Goal: Task Accomplishment & Management: Manage account settings

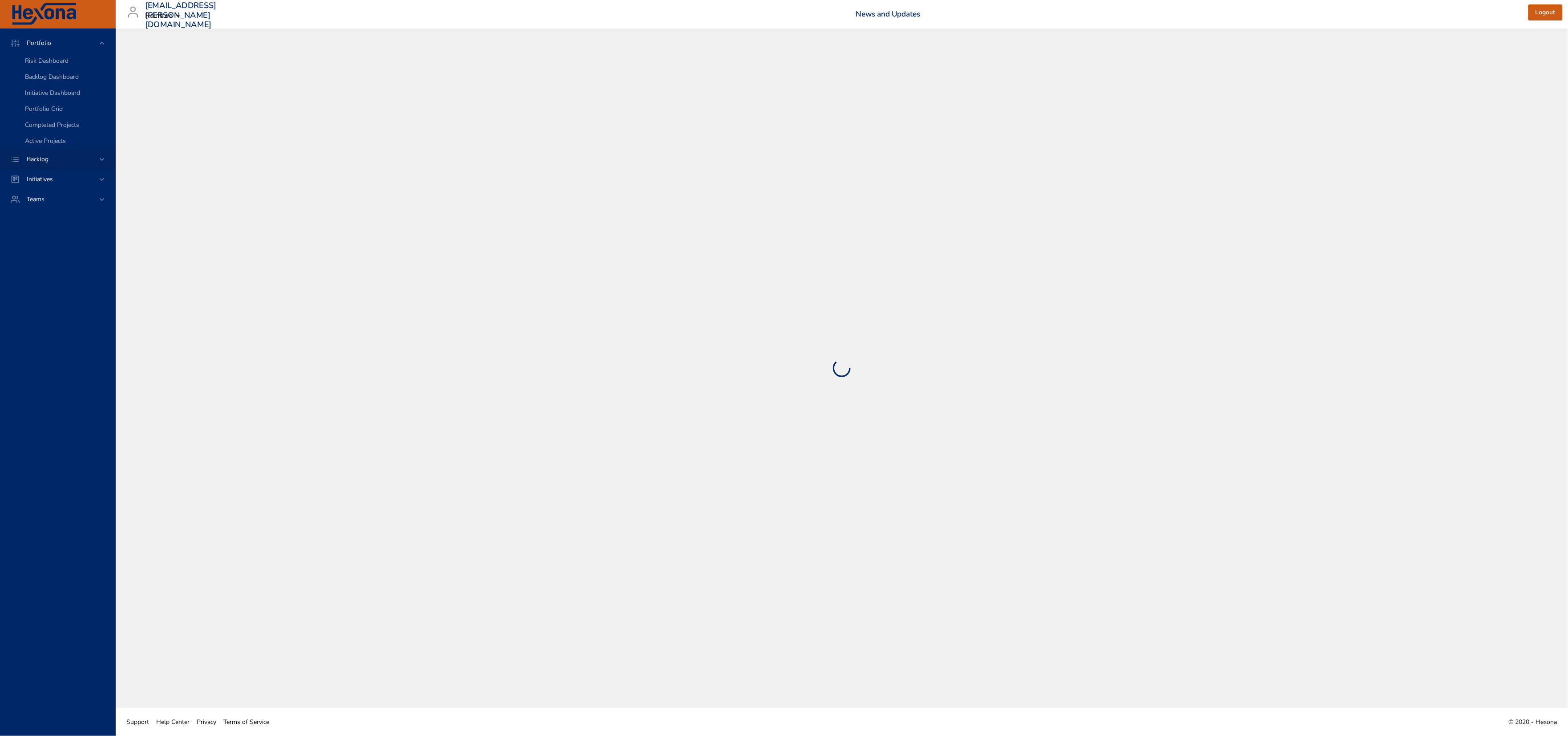
click at [49, 164] on span "Backlog" at bounding box center [37, 159] width 36 height 9
click at [48, 82] on span "Backlog Details" at bounding box center [46, 81] width 43 height 9
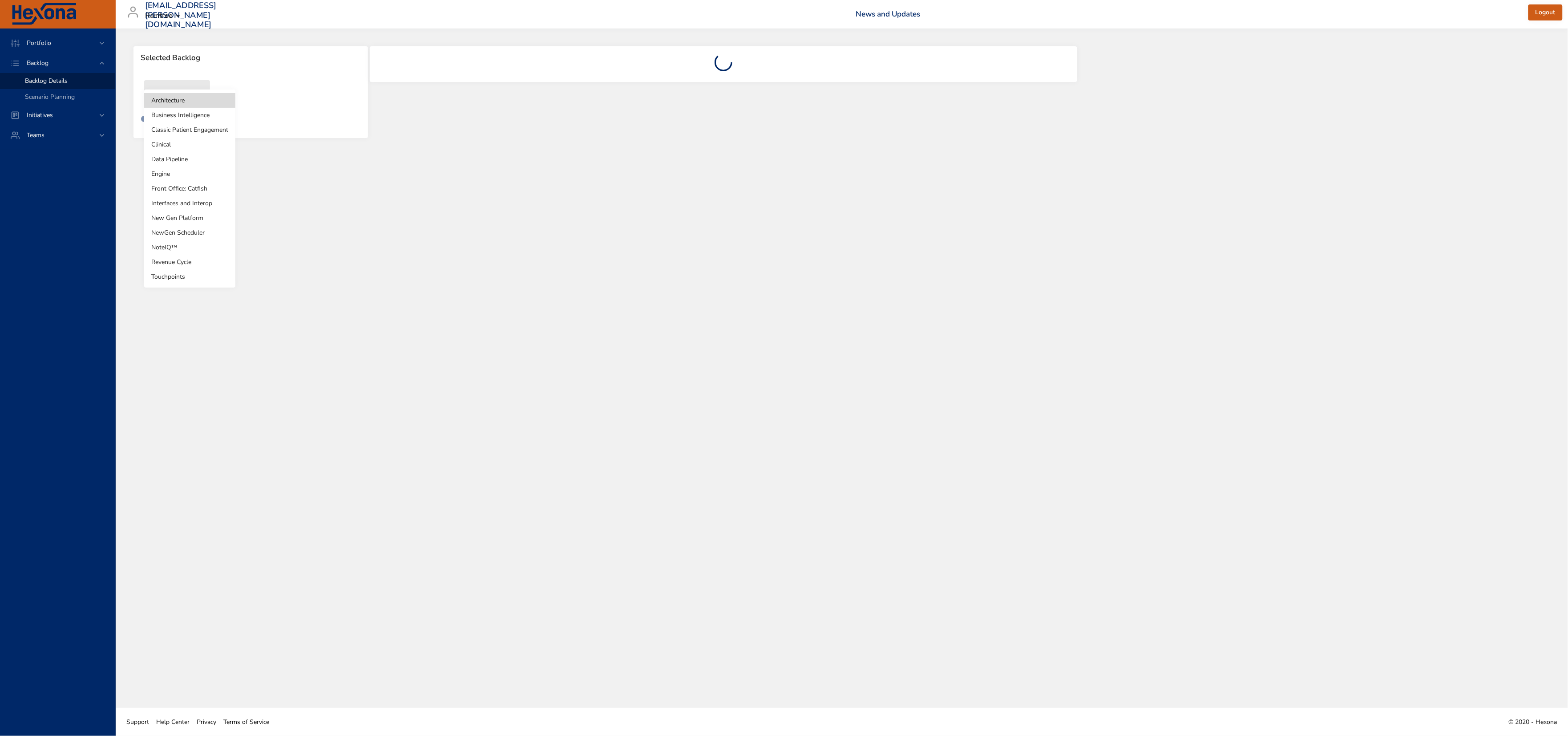
drag, startPoint x: 183, startPoint y: 100, endPoint x: 178, endPoint y: 101, distance: 5.1
click at [182, 100] on body "Portfolio Backlog Backlog Details Scenario Planning Initiatives Teams [EMAIL_AD…" at bounding box center [784, 368] width 1568 height 736
click at [183, 228] on li "NewGen Scheduler" at bounding box center [189, 232] width 91 height 14
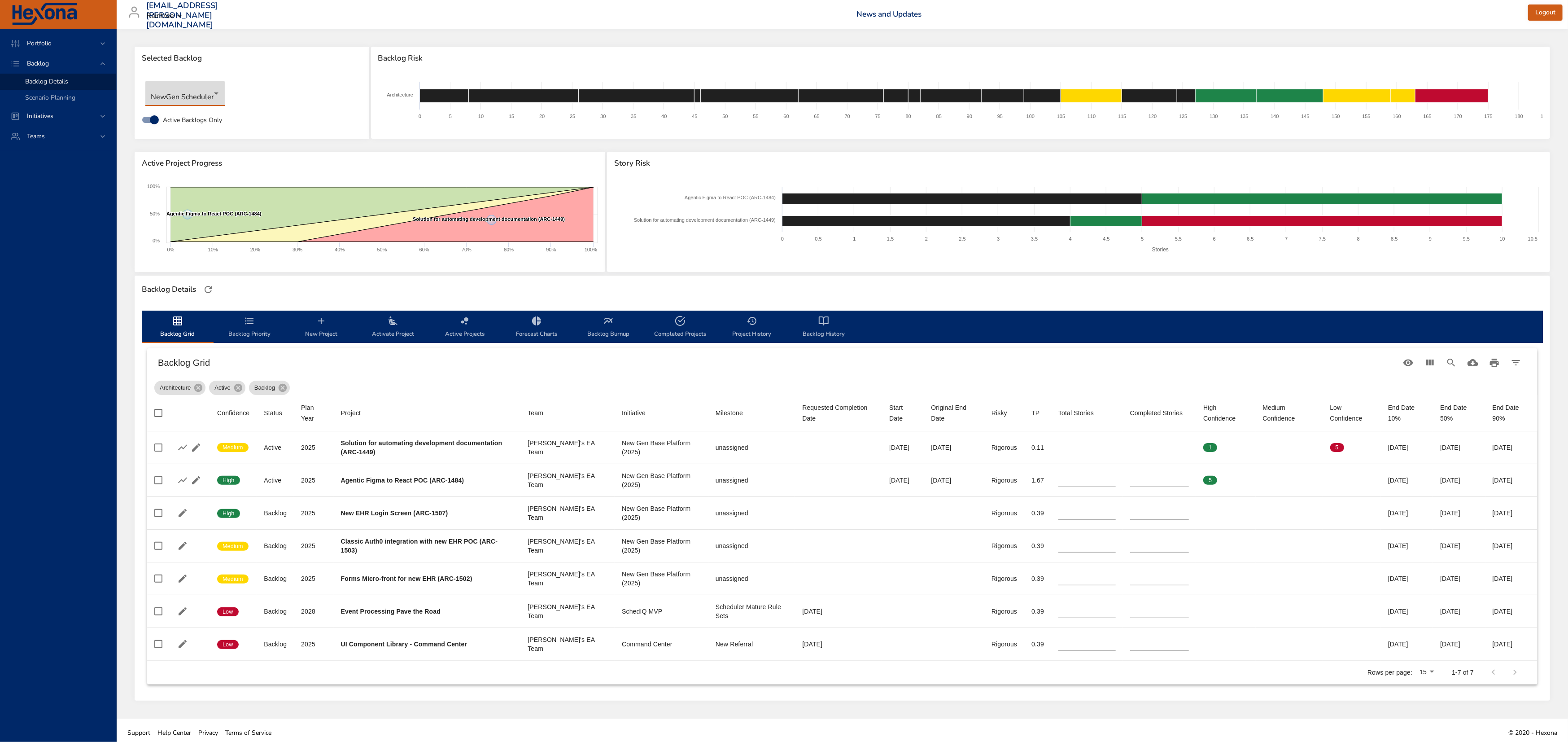
type input "*"
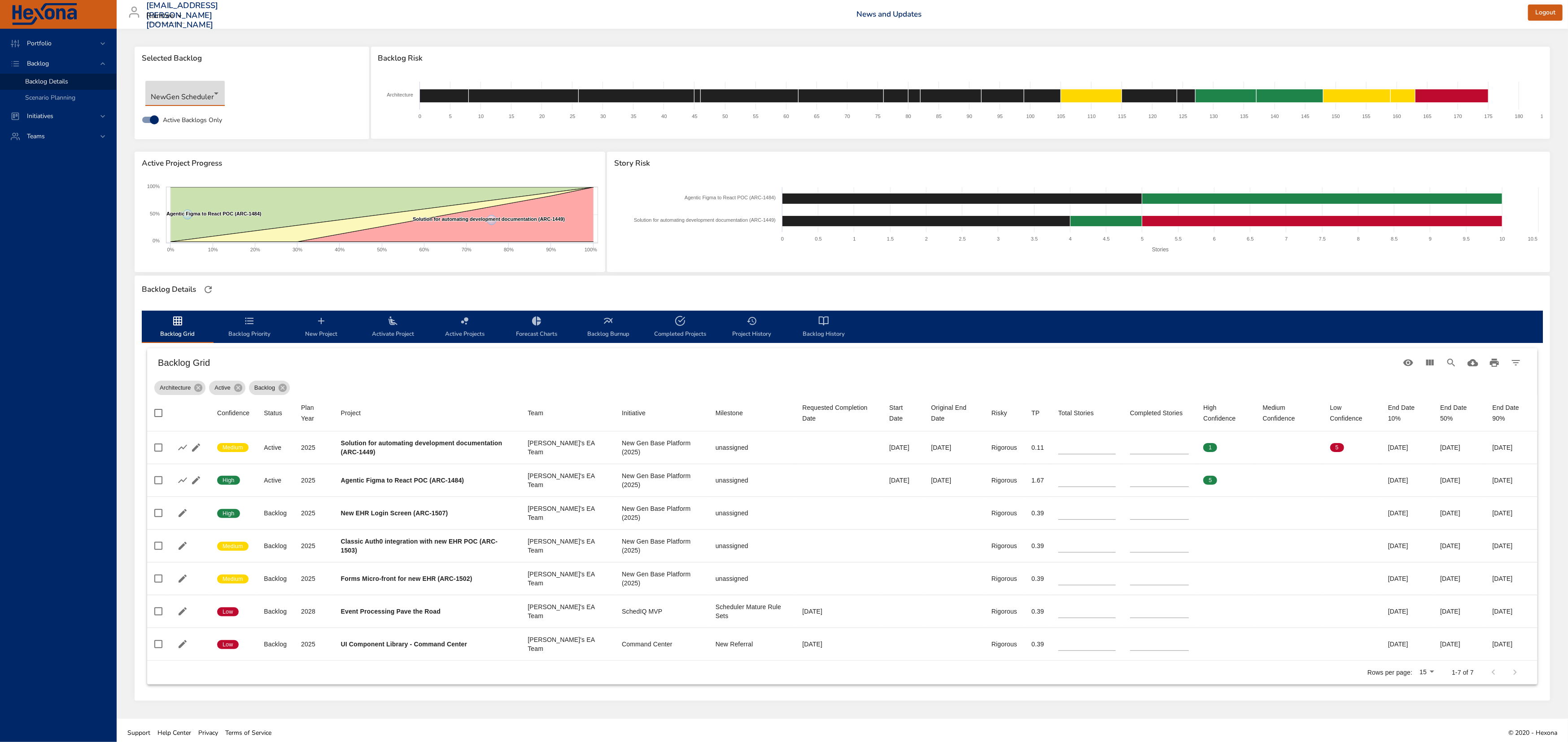
type input "*"
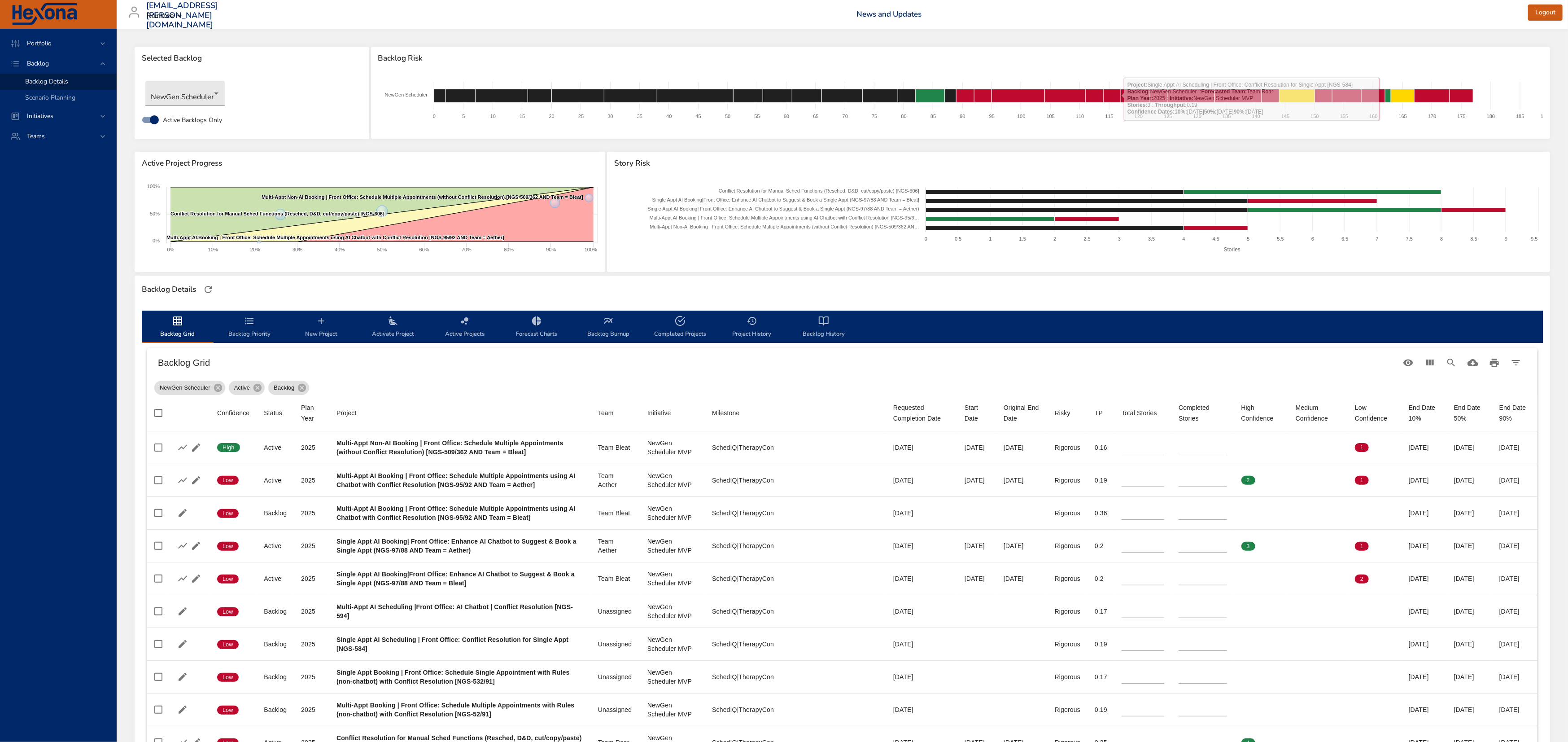
click at [1118, 15] on h6 "News and Updates" at bounding box center [1192, 14] width 672 height 9
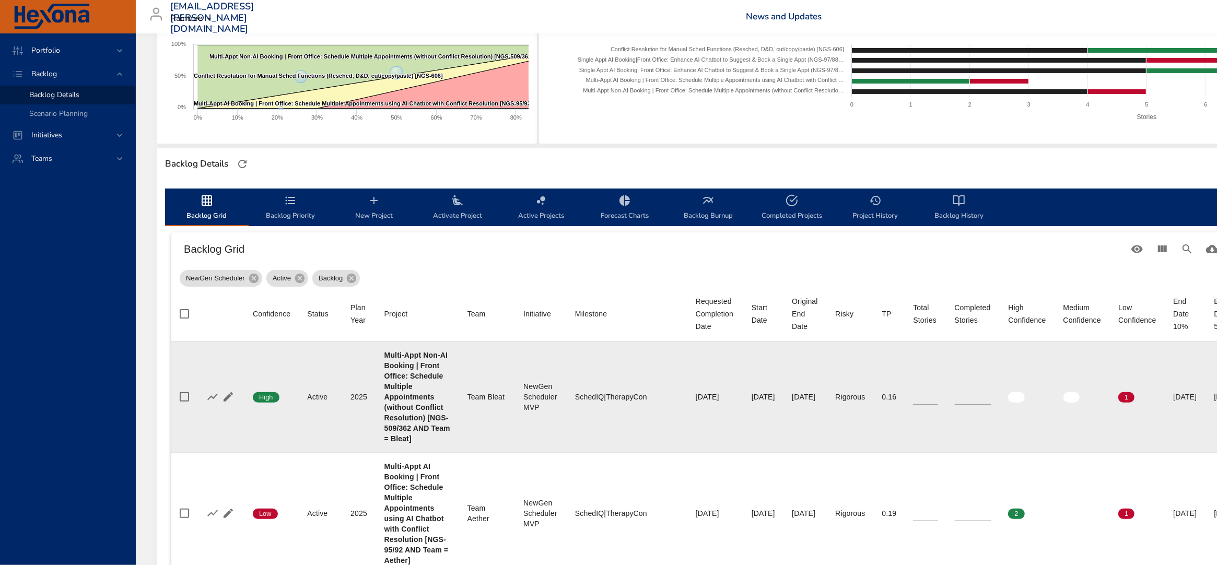
scroll to position [209, 0]
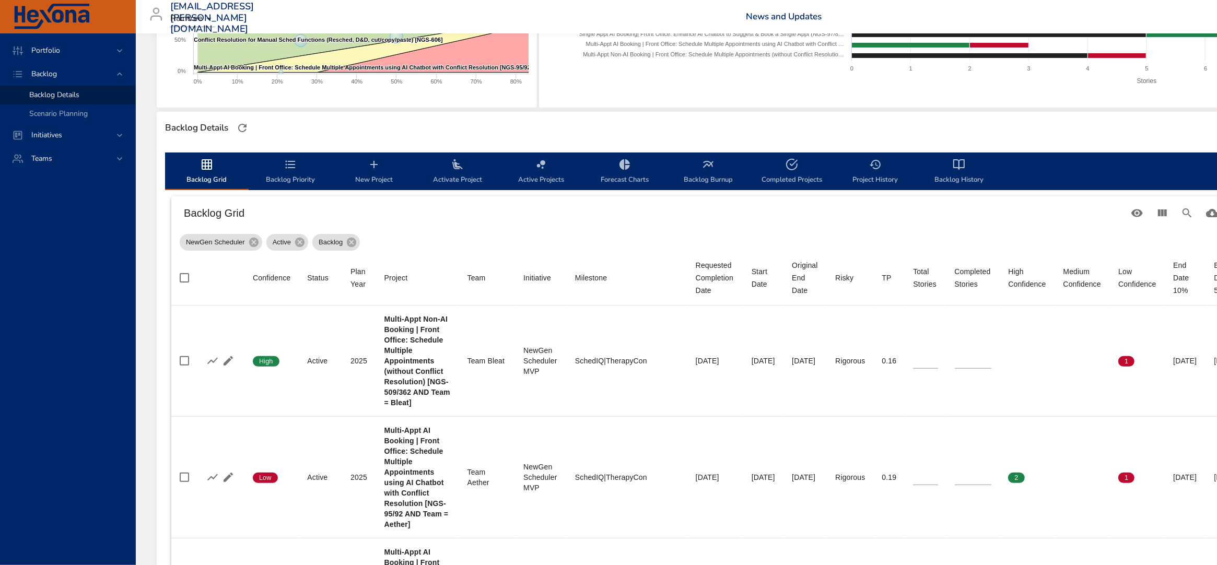
click at [377, 171] on icon "backlog-tab" at bounding box center [374, 164] width 13 height 13
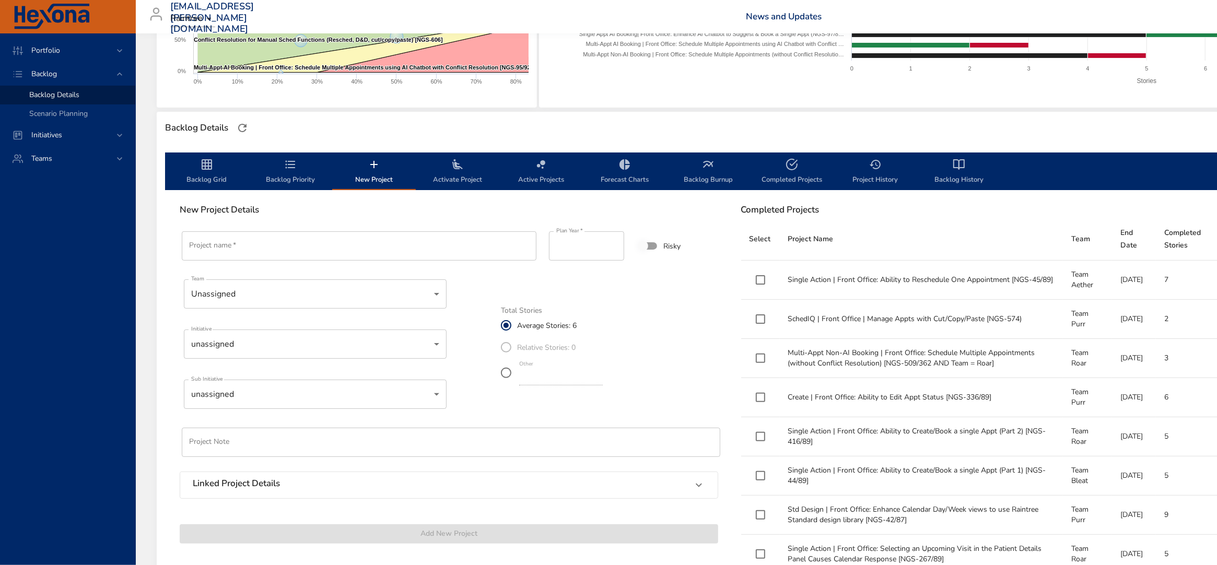
click at [249, 261] on input "Project name   *" at bounding box center [359, 245] width 355 height 29
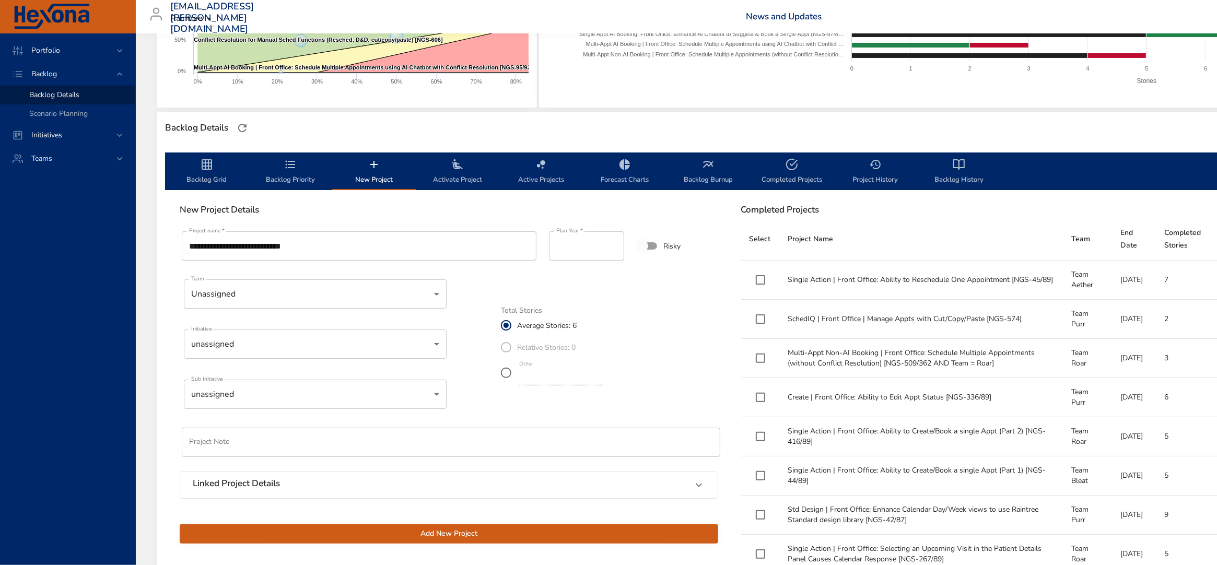
click at [357, 261] on input "**********" at bounding box center [359, 245] width 355 height 29
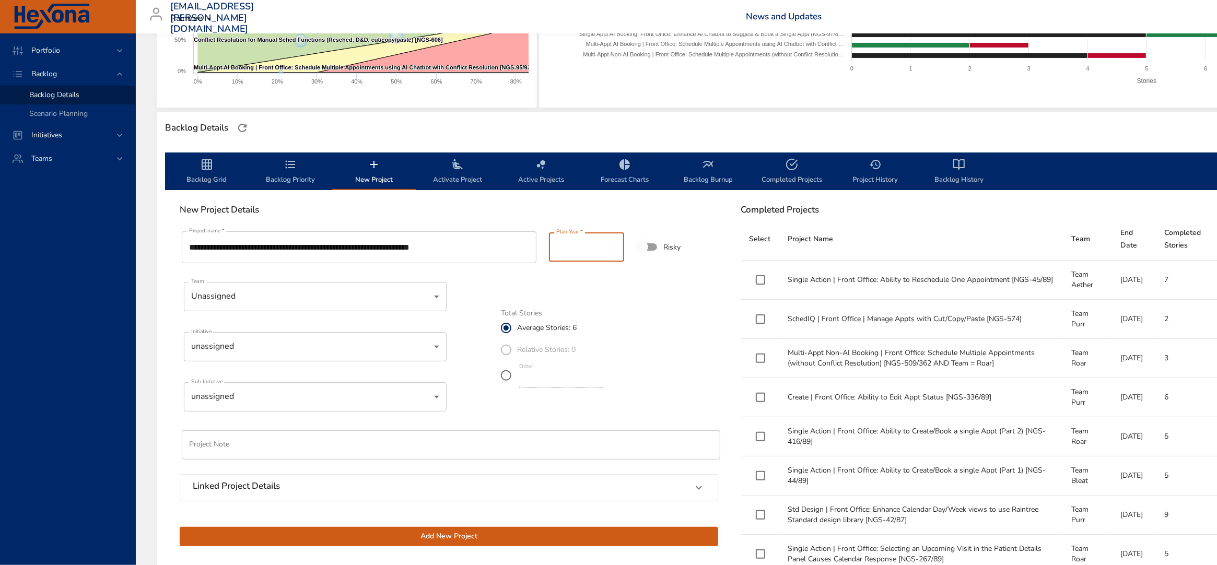
scroll to position [0, 0]
click at [496, 263] on input "**********" at bounding box center [359, 247] width 355 height 32
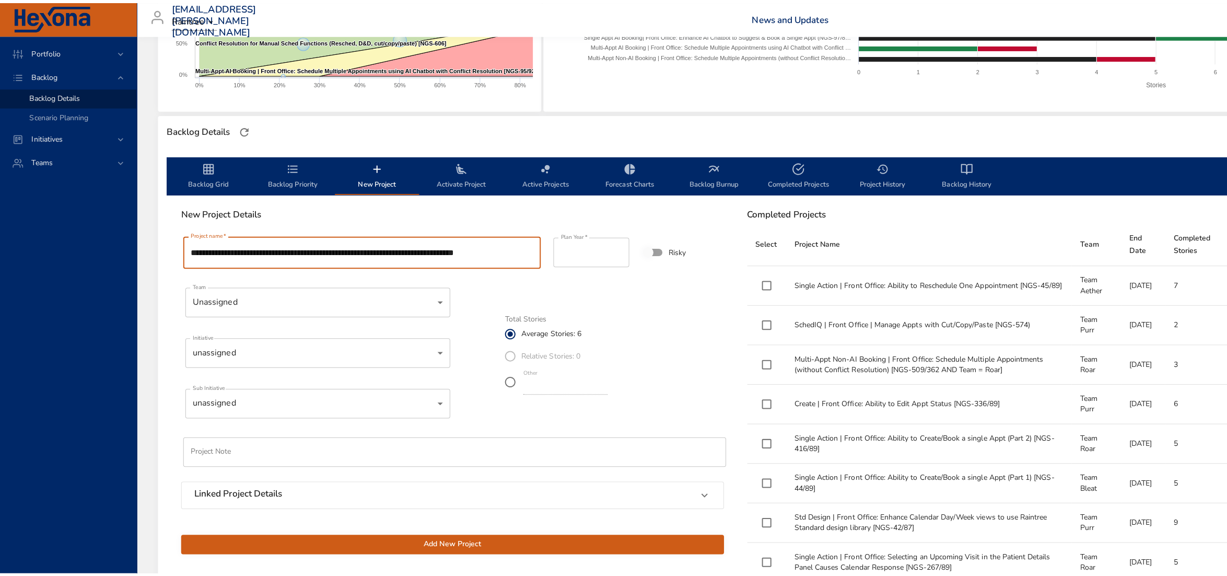
scroll to position [0, 82]
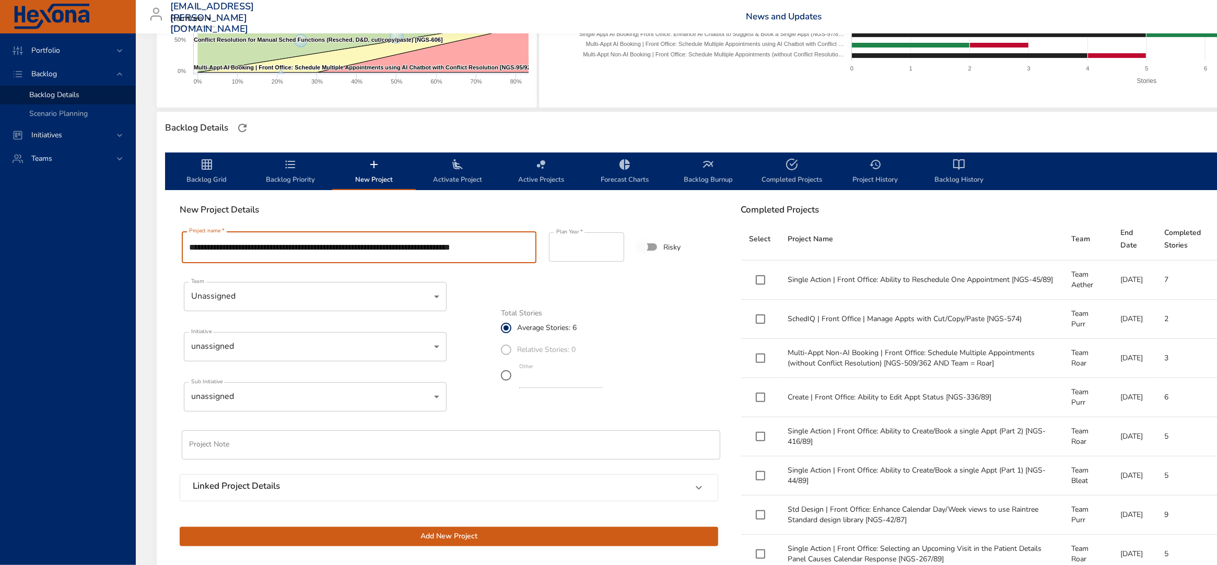
type input "**********"
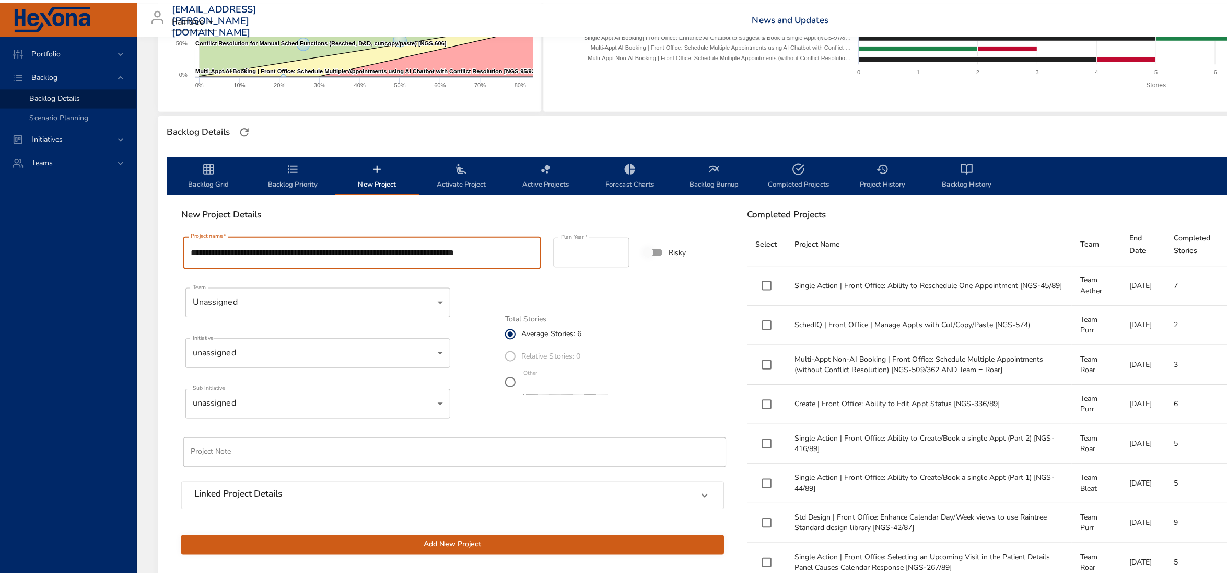
scroll to position [0, 0]
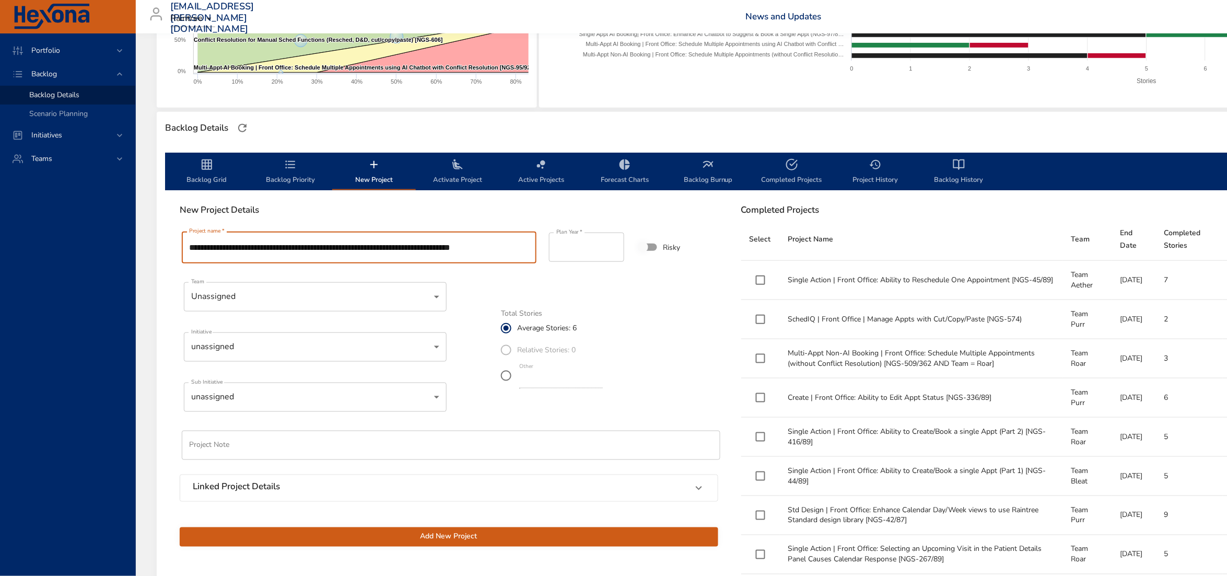
click at [274, 367] on body "Portfolio Backlog Backlog Details Scenario Planning Initiatives Teams [EMAIL_AD…" at bounding box center [613, 79] width 1227 height 576
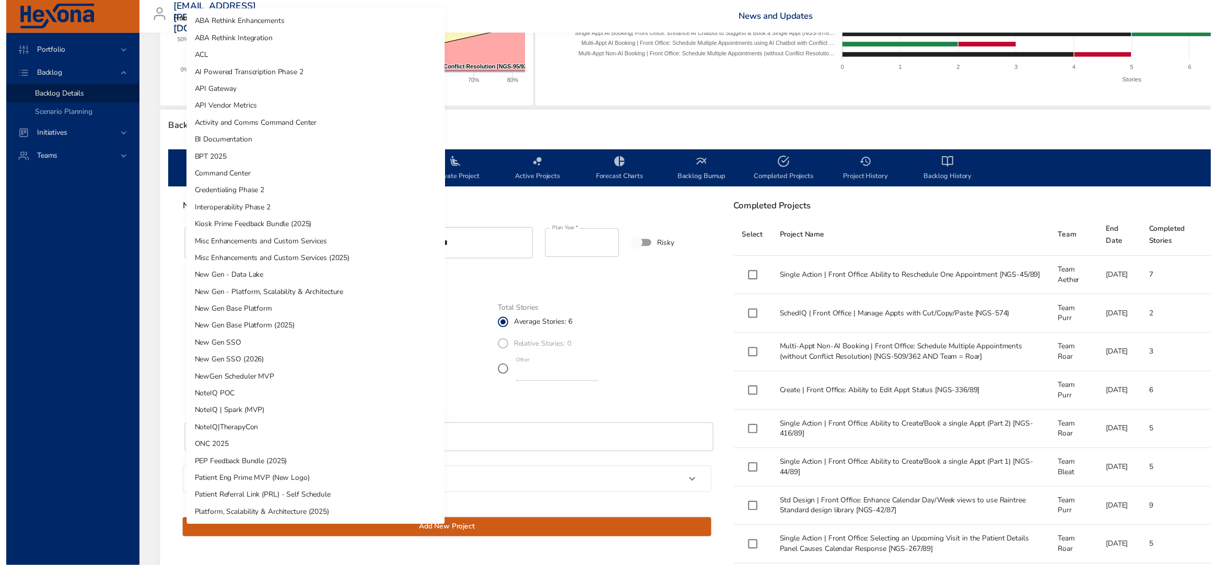
scroll to position [291, 0]
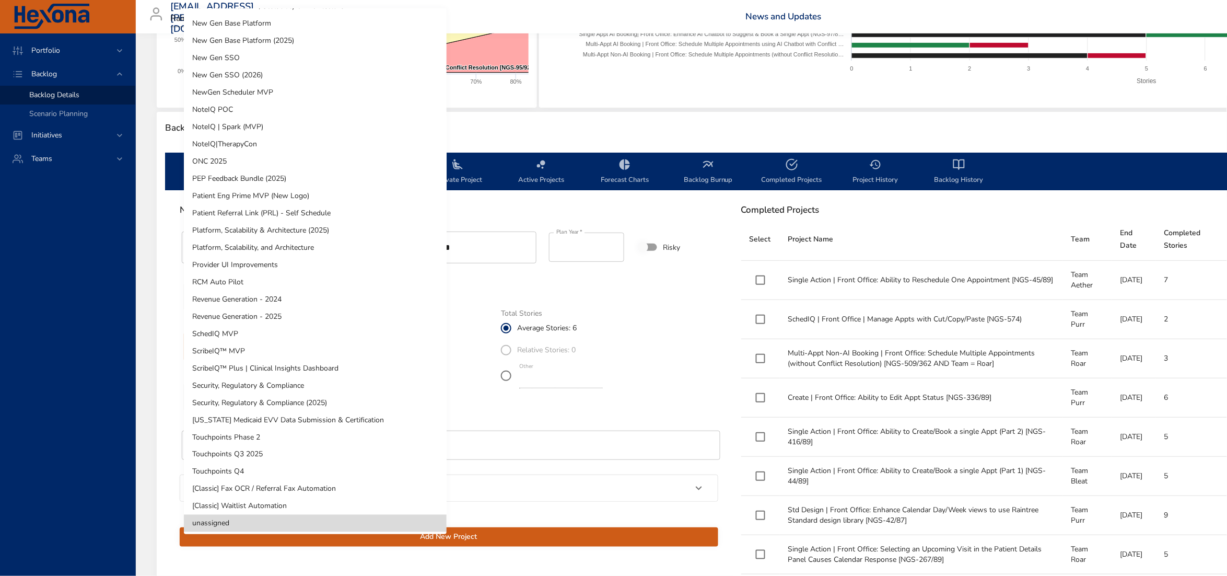
click at [231, 330] on li "SchedIQ MVP" at bounding box center [315, 333] width 263 height 17
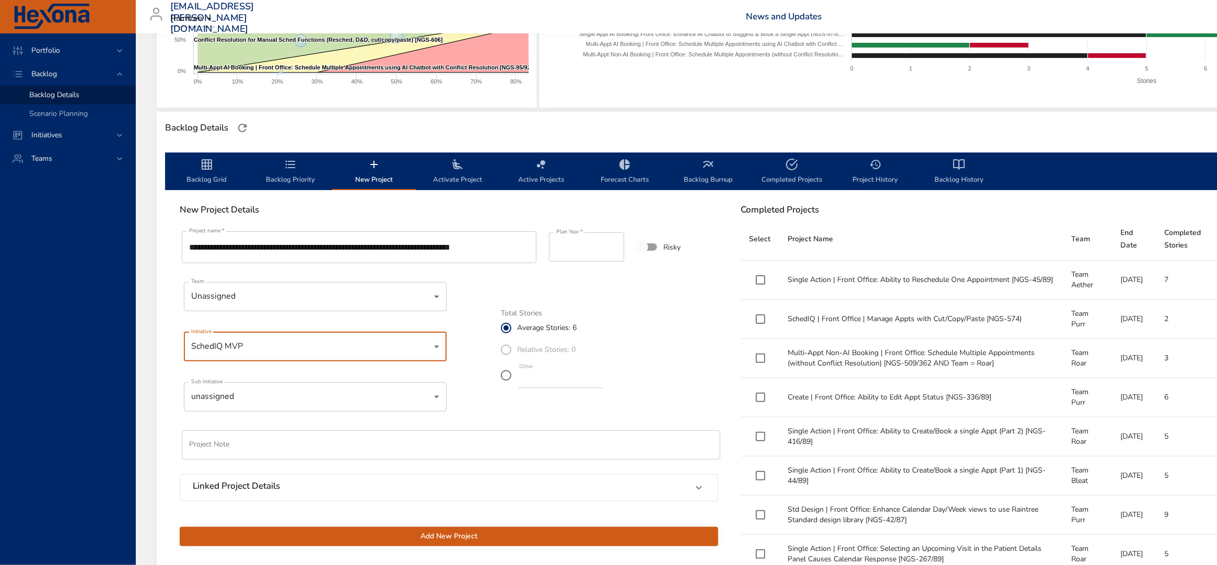
click at [253, 356] on body "Portfolio Backlog Backlog Details Scenario Planning Initiatives Teams [EMAIL_AD…" at bounding box center [608, 73] width 1217 height 565
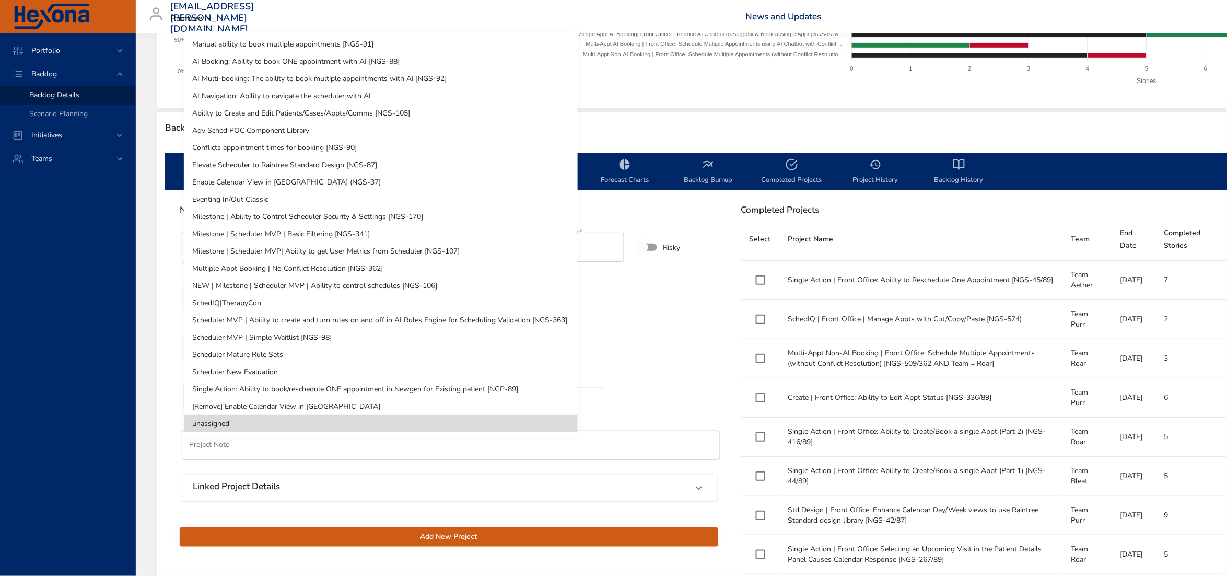
click at [219, 301] on li "SchedIQ|TherapyCon" at bounding box center [381, 302] width 394 height 17
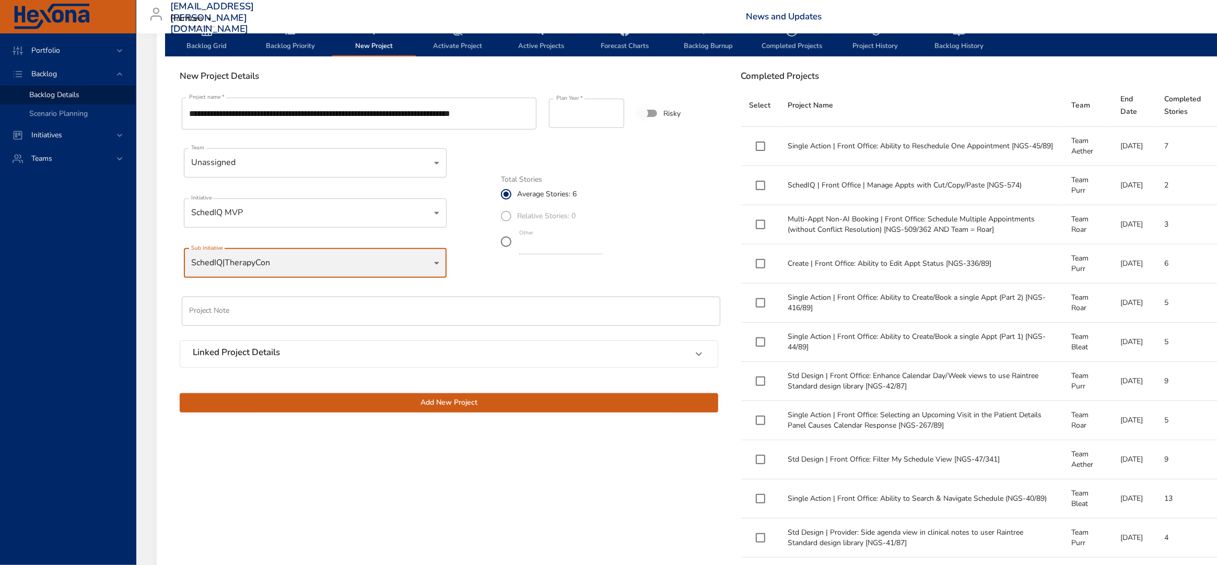
scroll to position [348, 0]
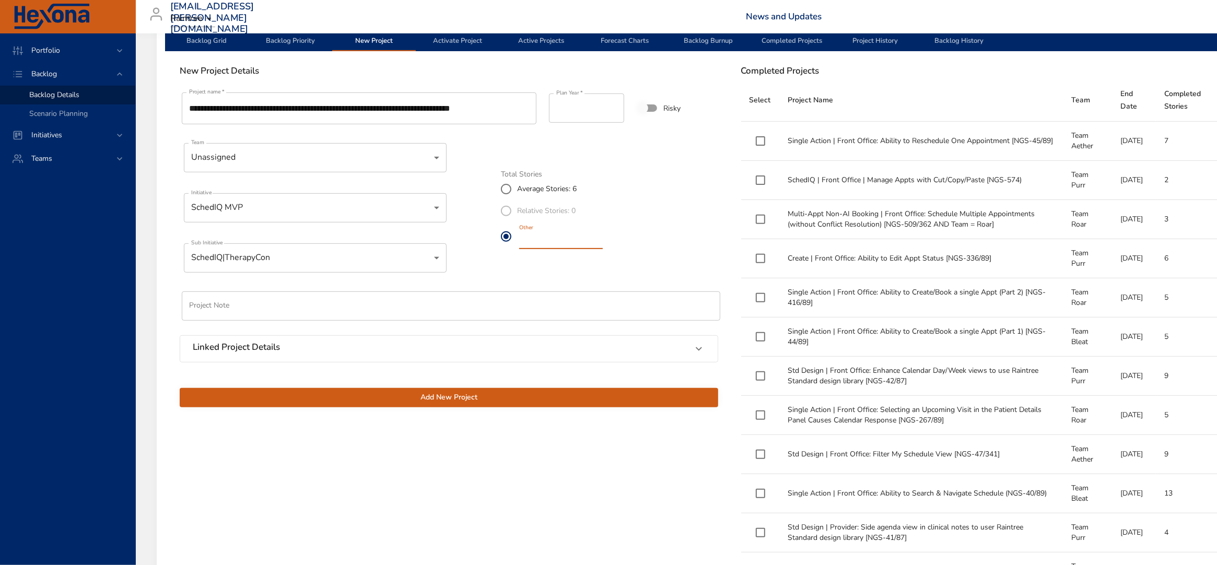
click at [603, 249] on input "*" at bounding box center [561, 240] width 84 height 17
type input "*"
click at [603, 249] on input "*" at bounding box center [561, 240] width 84 height 17
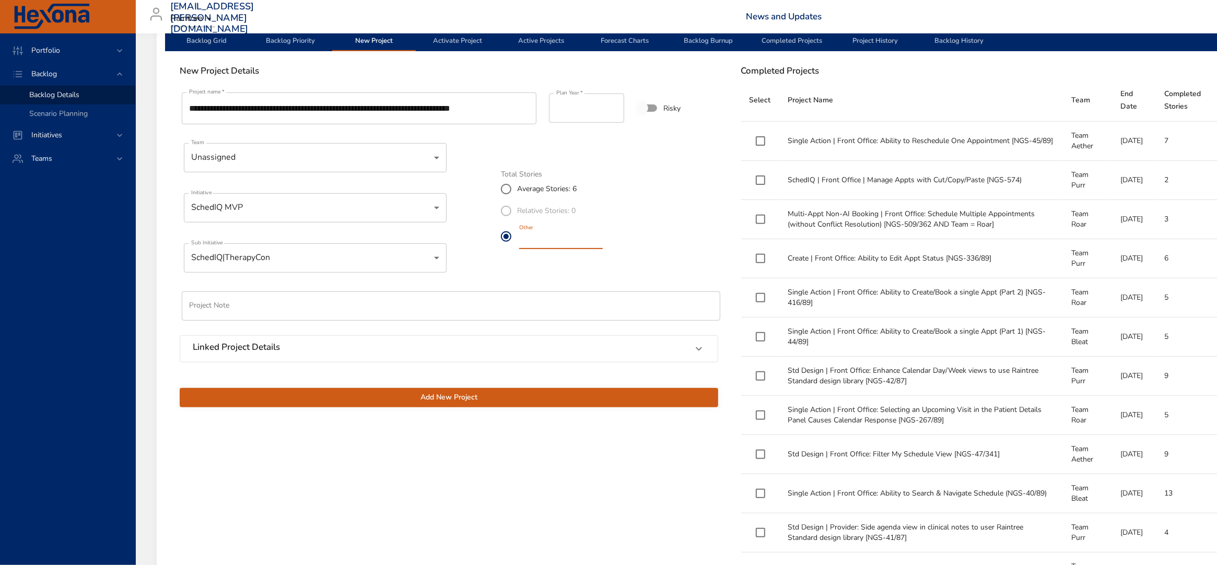
click at [450, 404] on span "Add New Project" at bounding box center [449, 397] width 522 height 13
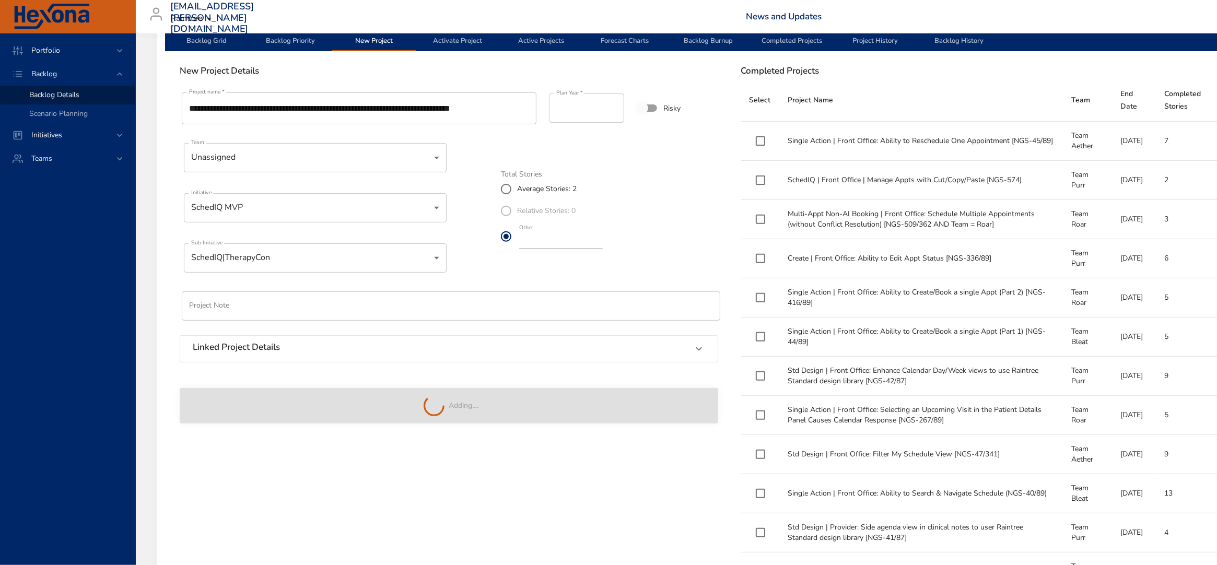
type input "*"
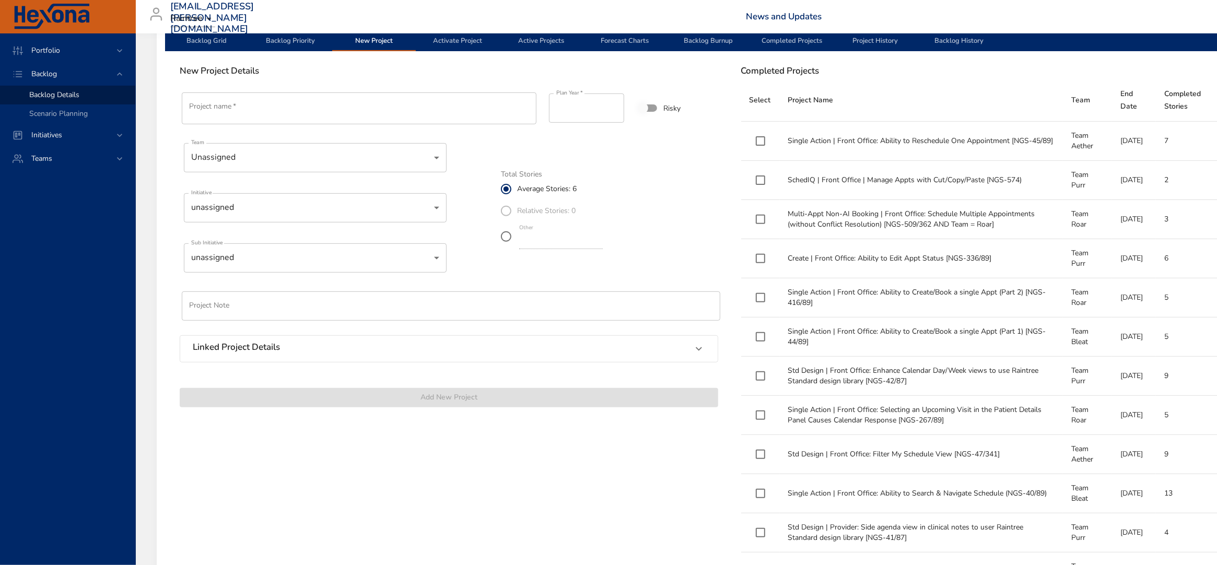
click at [202, 46] on span "Backlog Grid" at bounding box center [206, 33] width 71 height 28
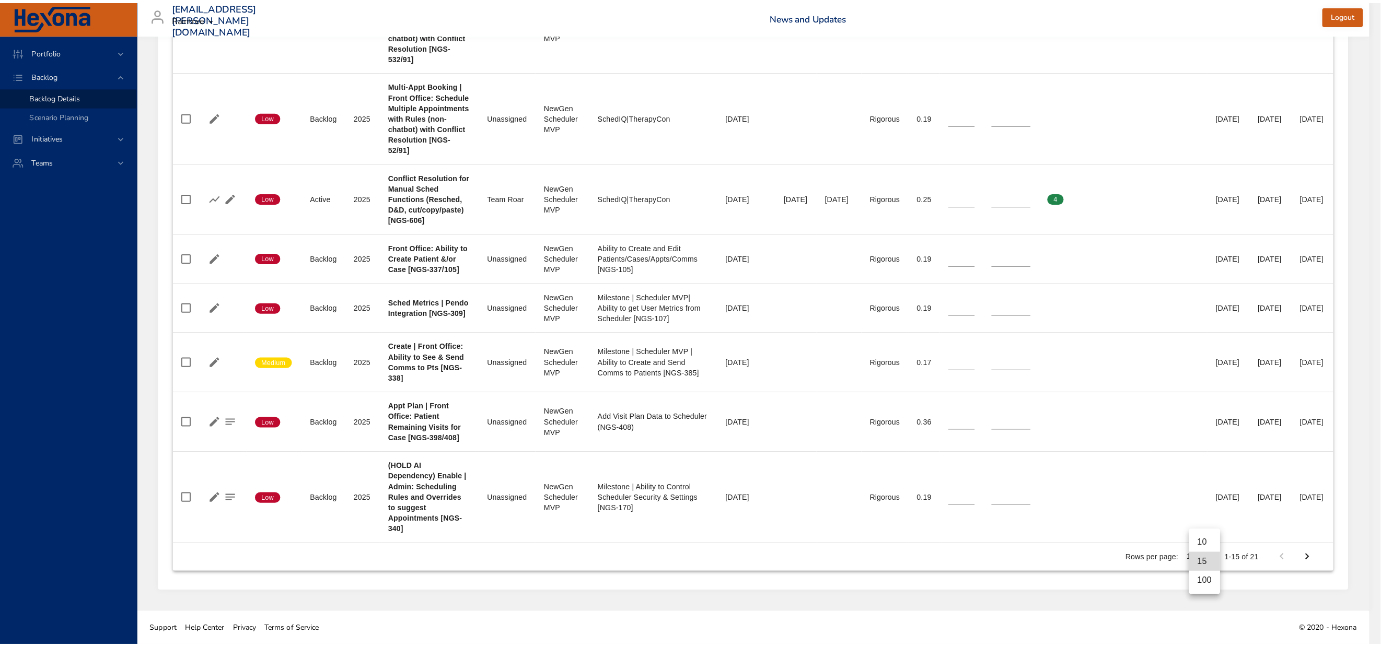
scroll to position [1997, 172]
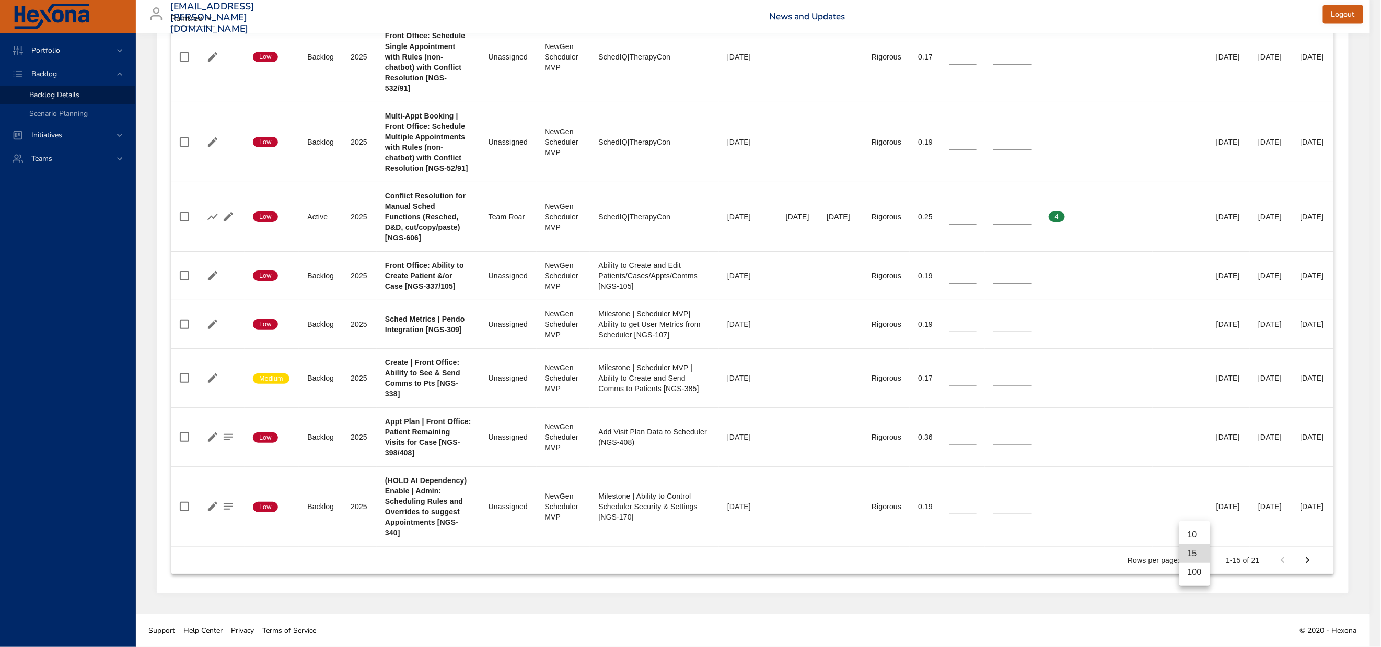
click at [1193, 581] on li "100" at bounding box center [1194, 572] width 31 height 19
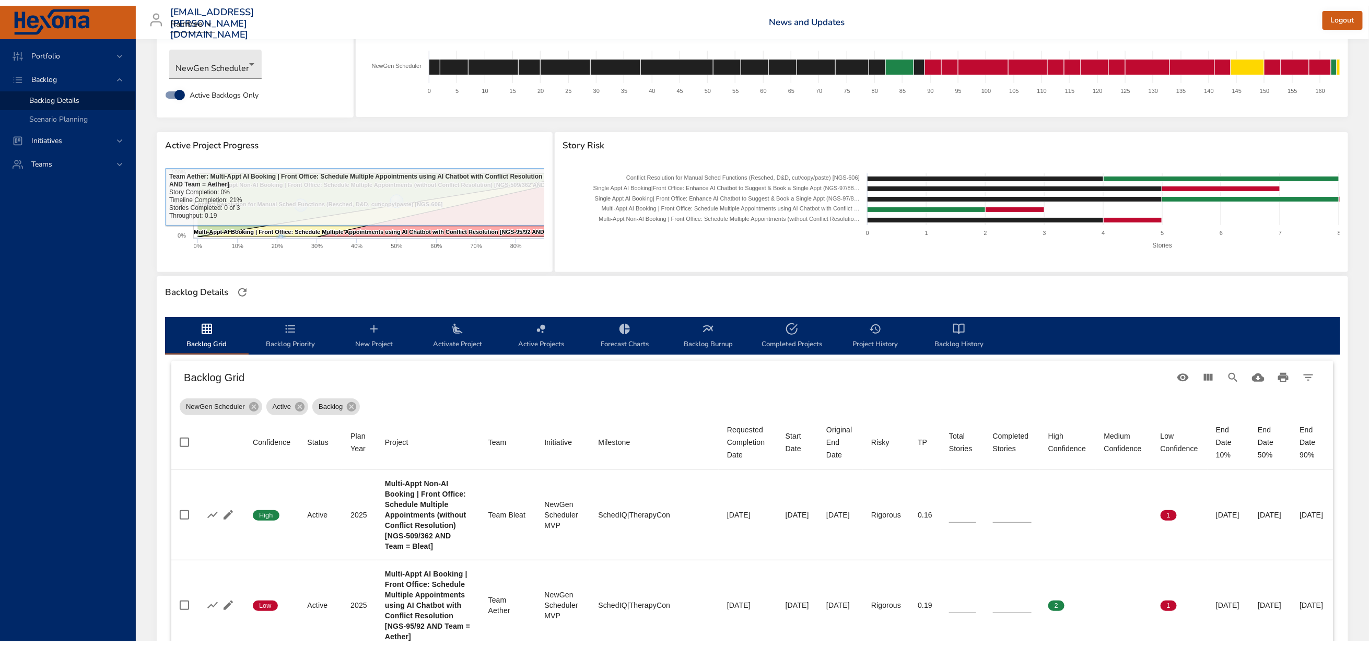
scroll to position [0, 0]
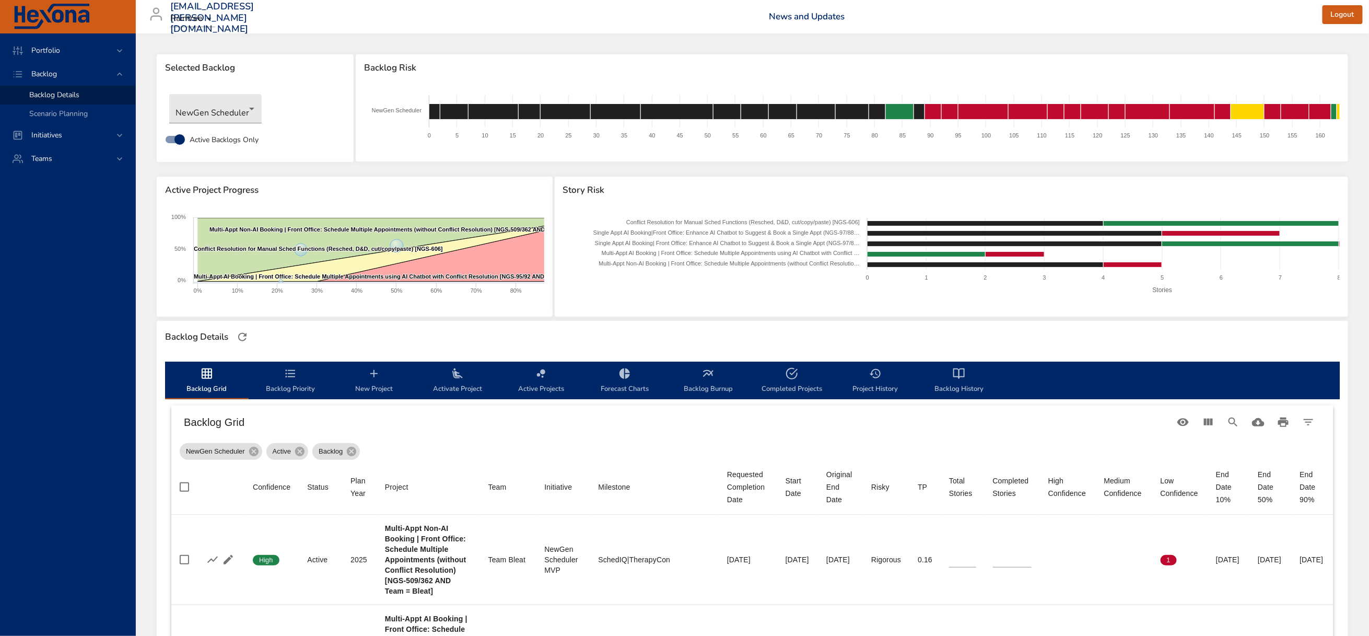
click at [294, 380] on icon "backlog-tab" at bounding box center [290, 373] width 13 height 13
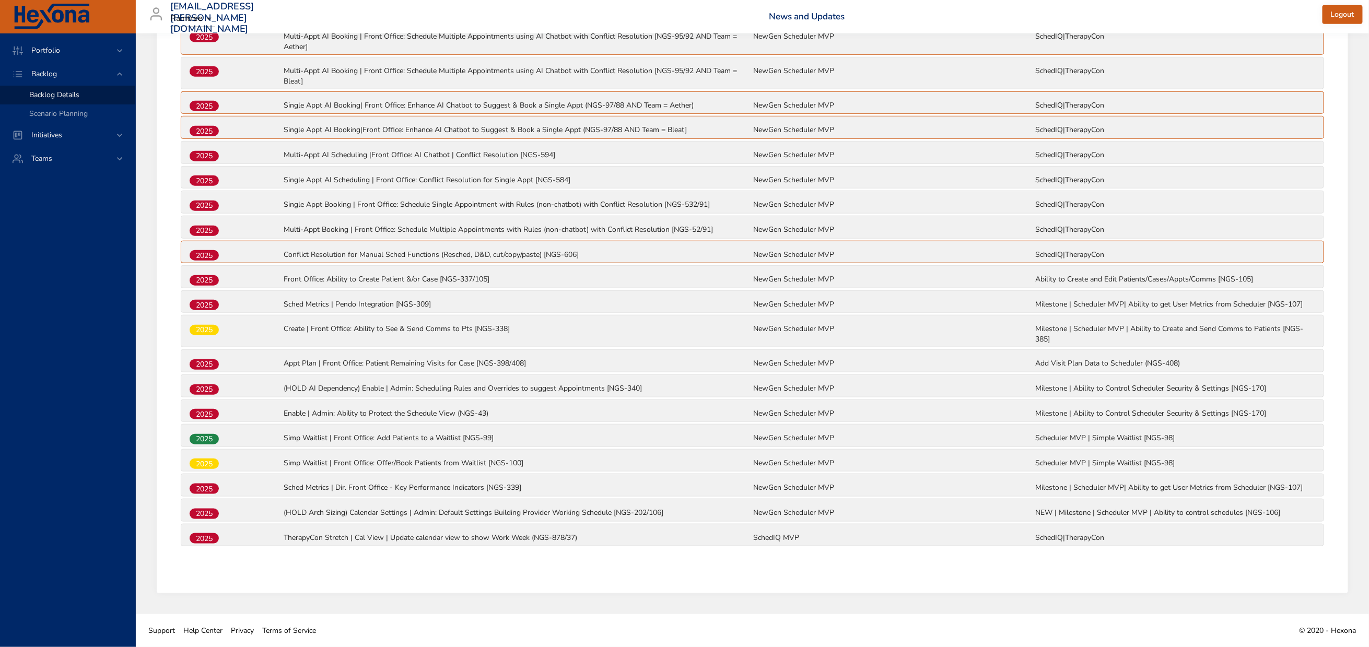
scroll to position [653, 0]
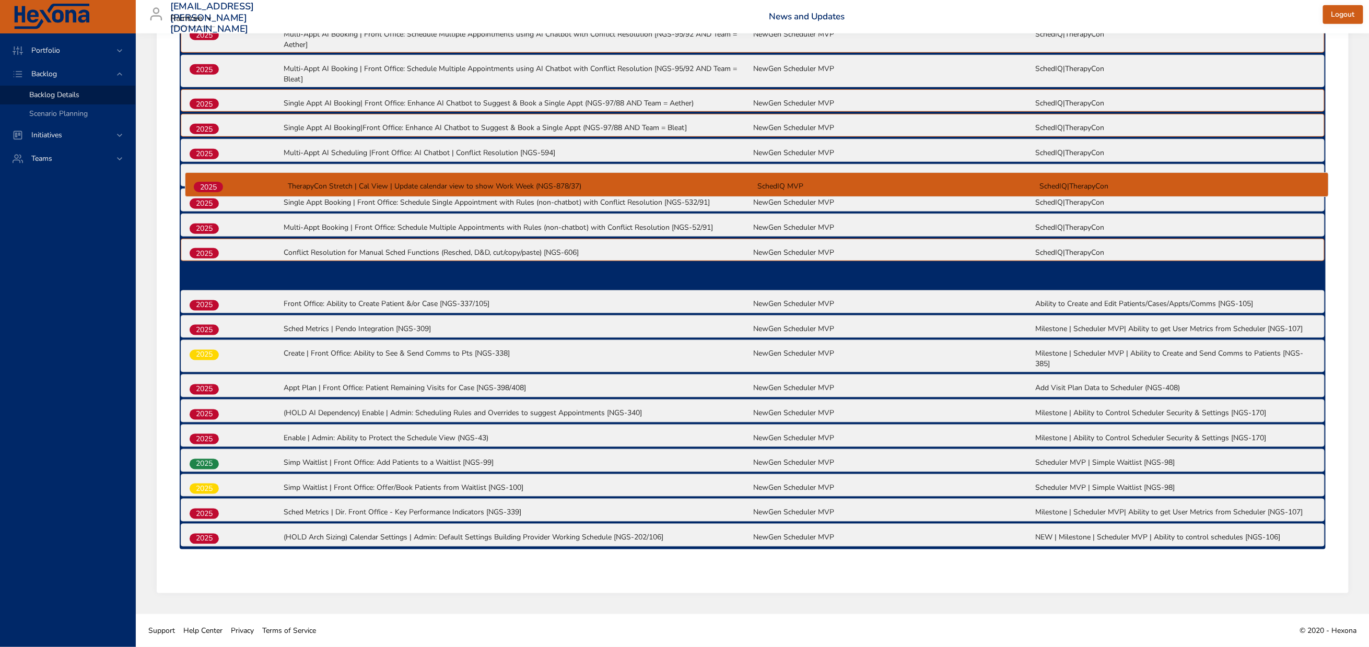
drag, startPoint x: 205, startPoint y: 538, endPoint x: 213, endPoint y: 182, distance: 355.4
click at [213, 182] on div "2025 Multi-Appt Non-AI Booking | Front Office: Schedule Multiple Appointments (…" at bounding box center [753, 271] width 1146 height 555
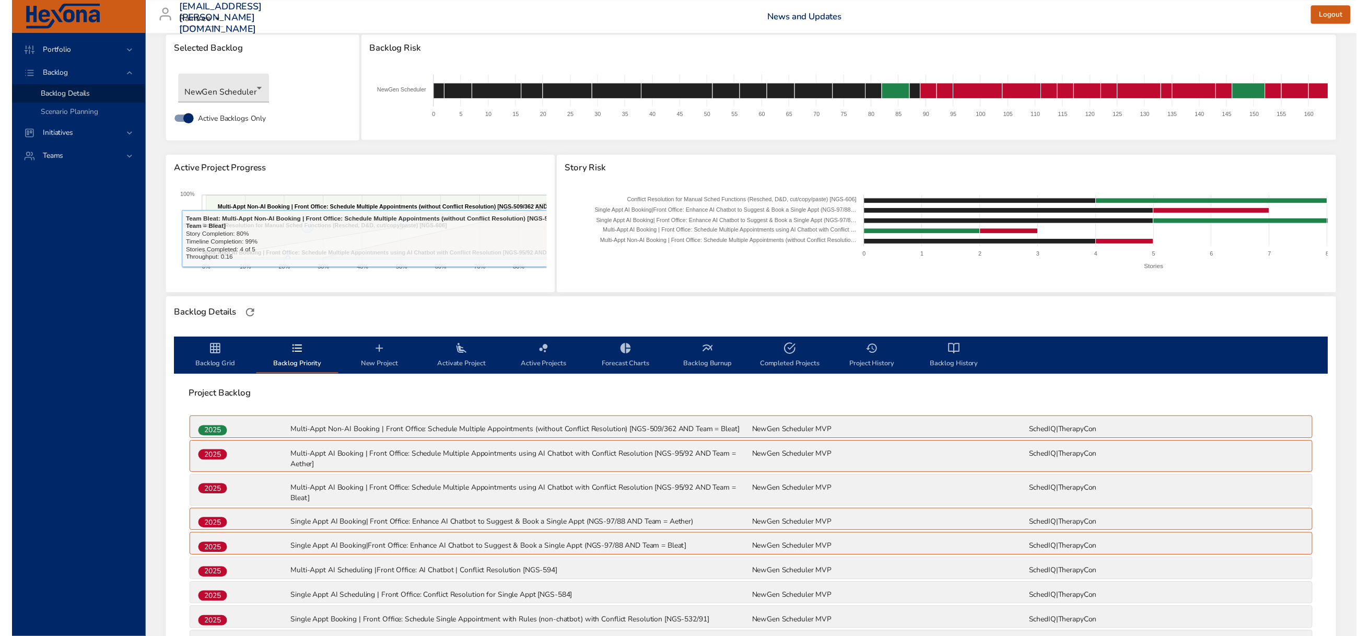
scroll to position [0, 0]
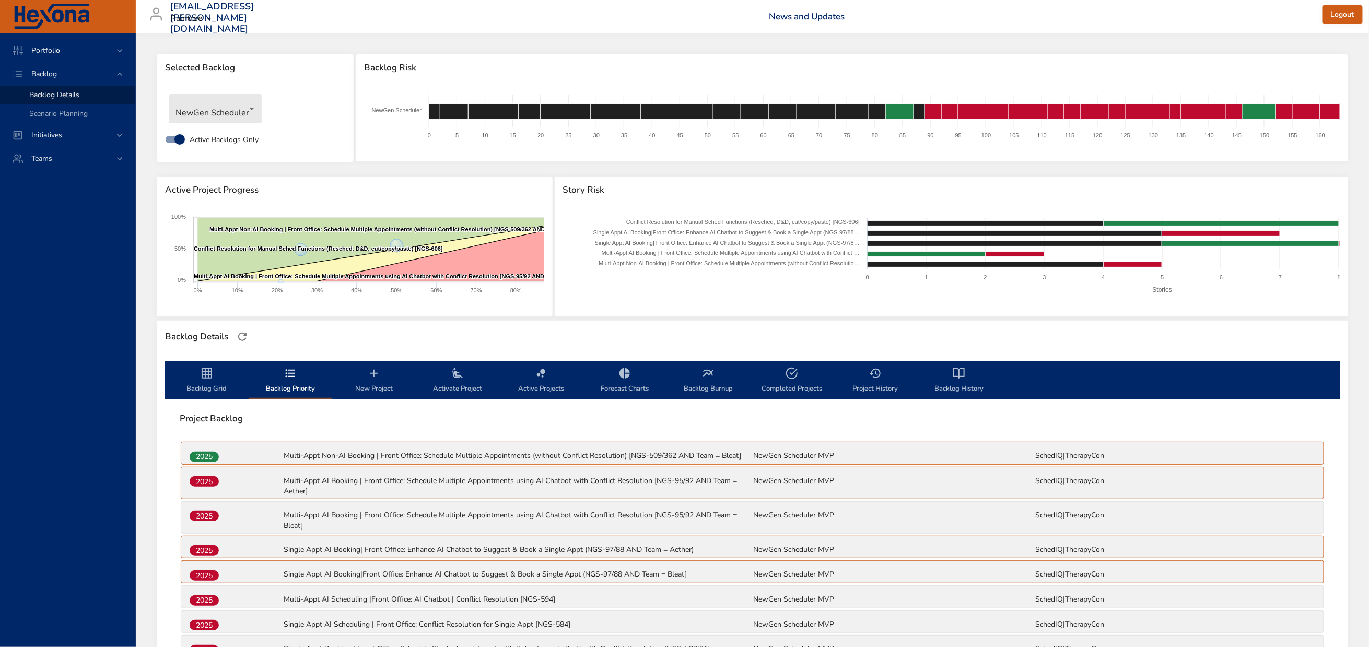
click at [216, 391] on span "Backlog Grid" at bounding box center [206, 381] width 71 height 28
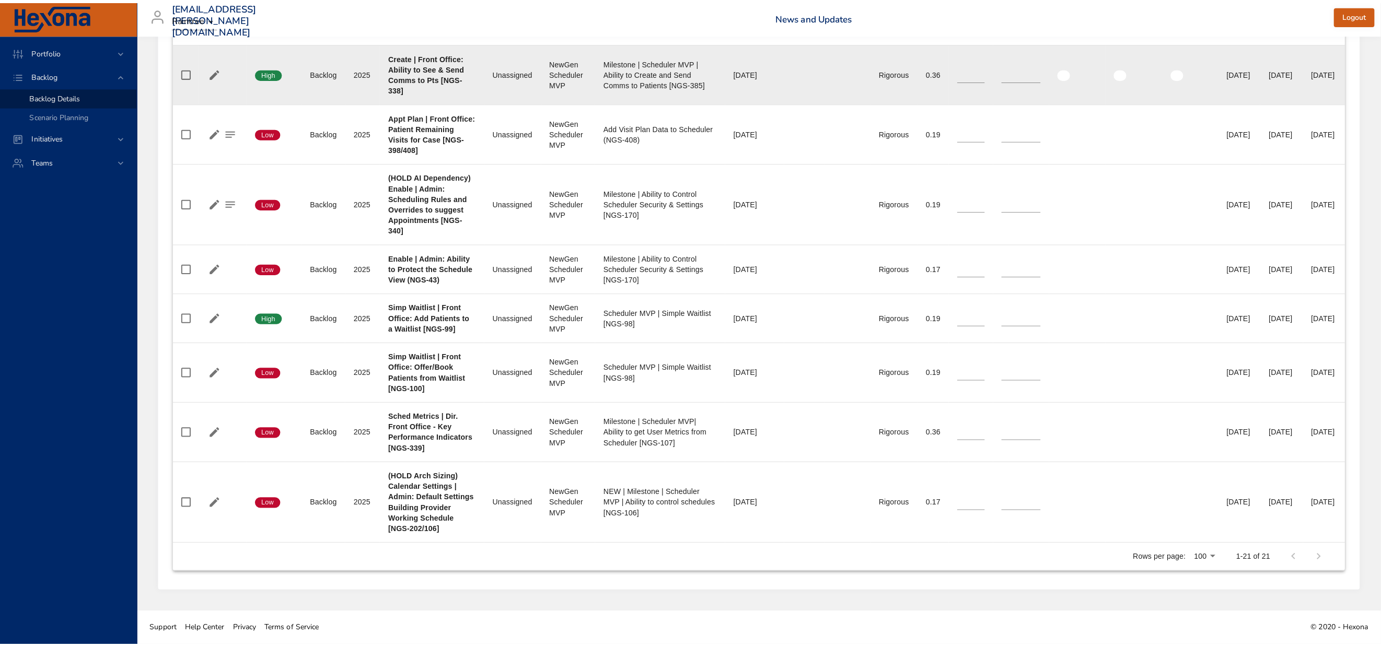
scroll to position [1959, 0]
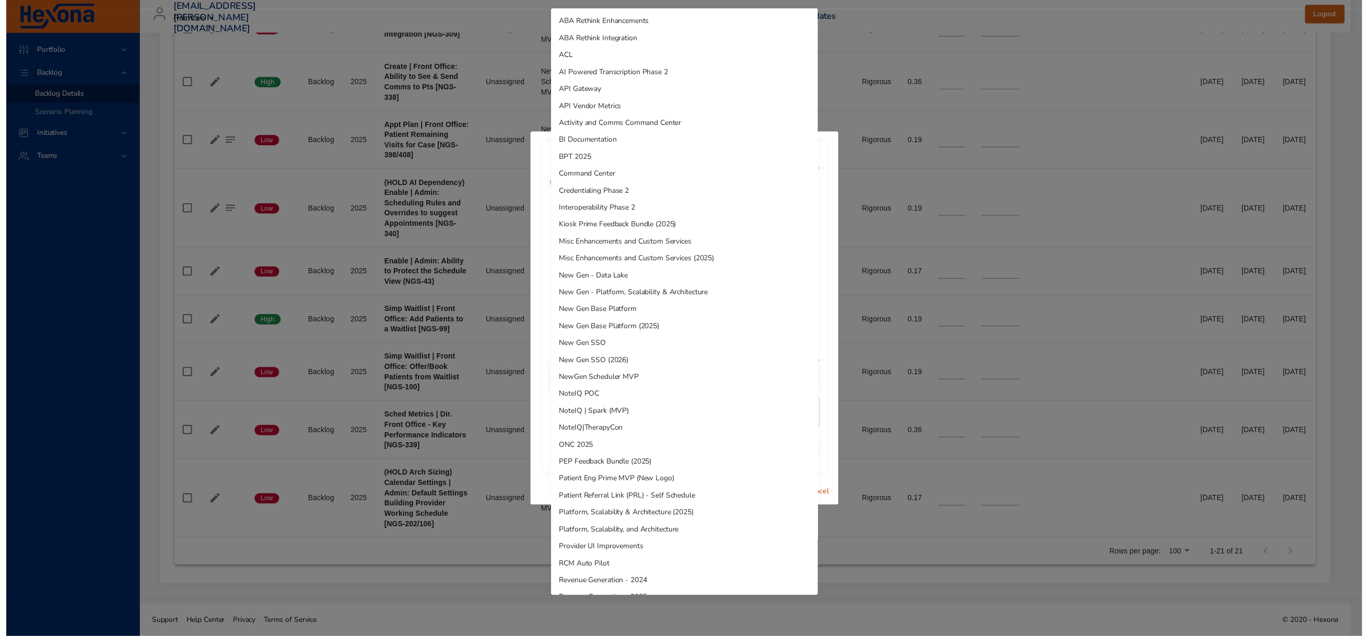
scroll to position [220, 0]
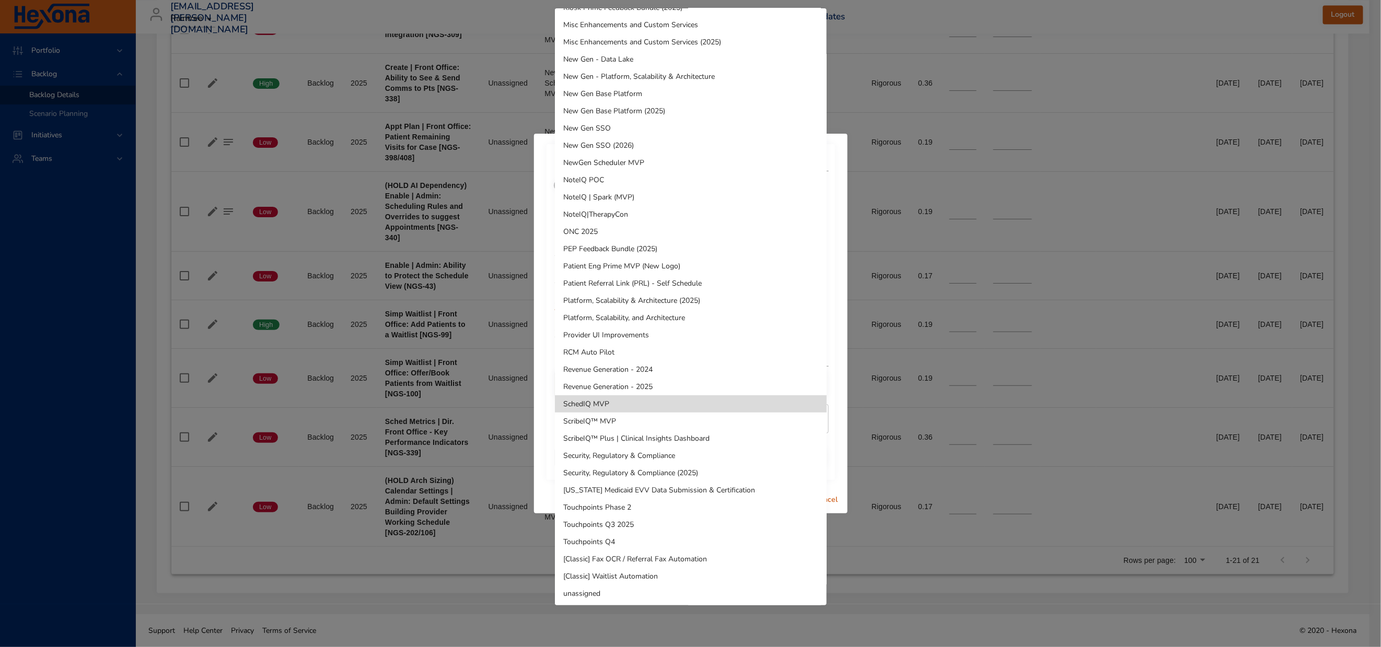
click at [609, 161] on li "NewGen Scheduler MVP" at bounding box center [691, 162] width 272 height 17
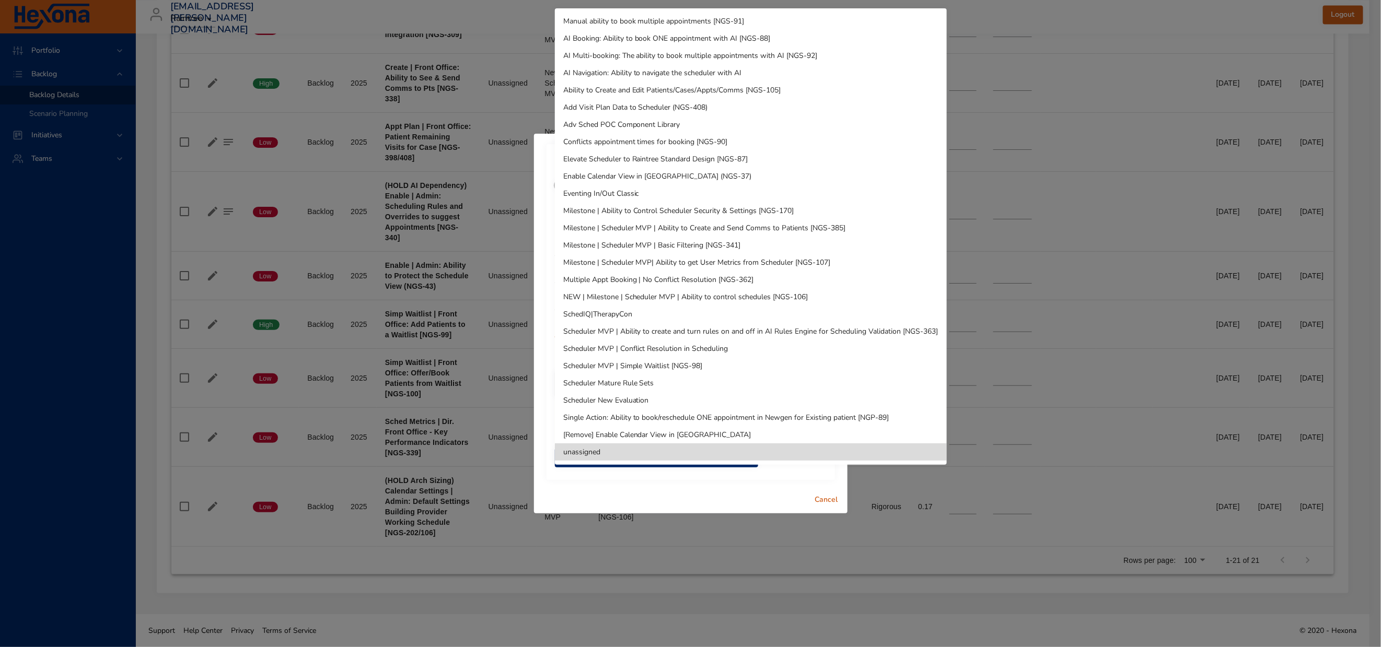
click at [607, 312] on li "SchedIQ|TherapyCon" at bounding box center [751, 314] width 392 height 17
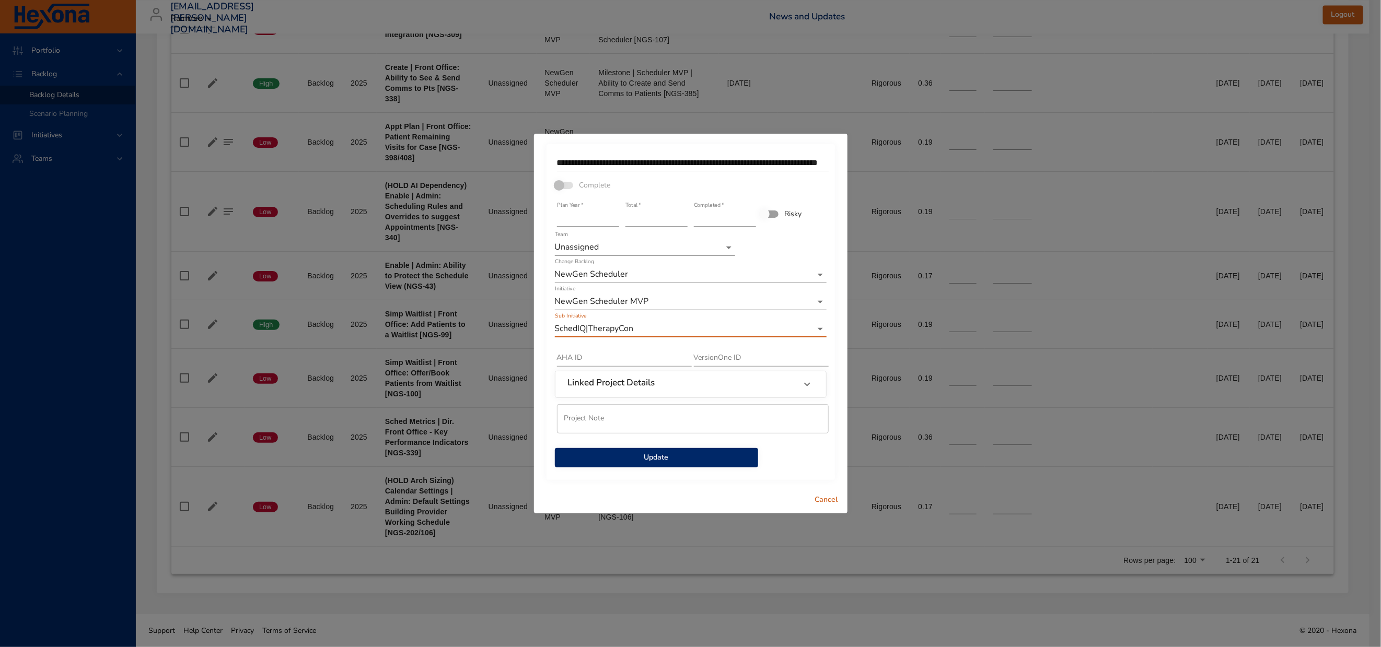
click at [656, 464] on span "Update" at bounding box center [656, 457] width 187 height 13
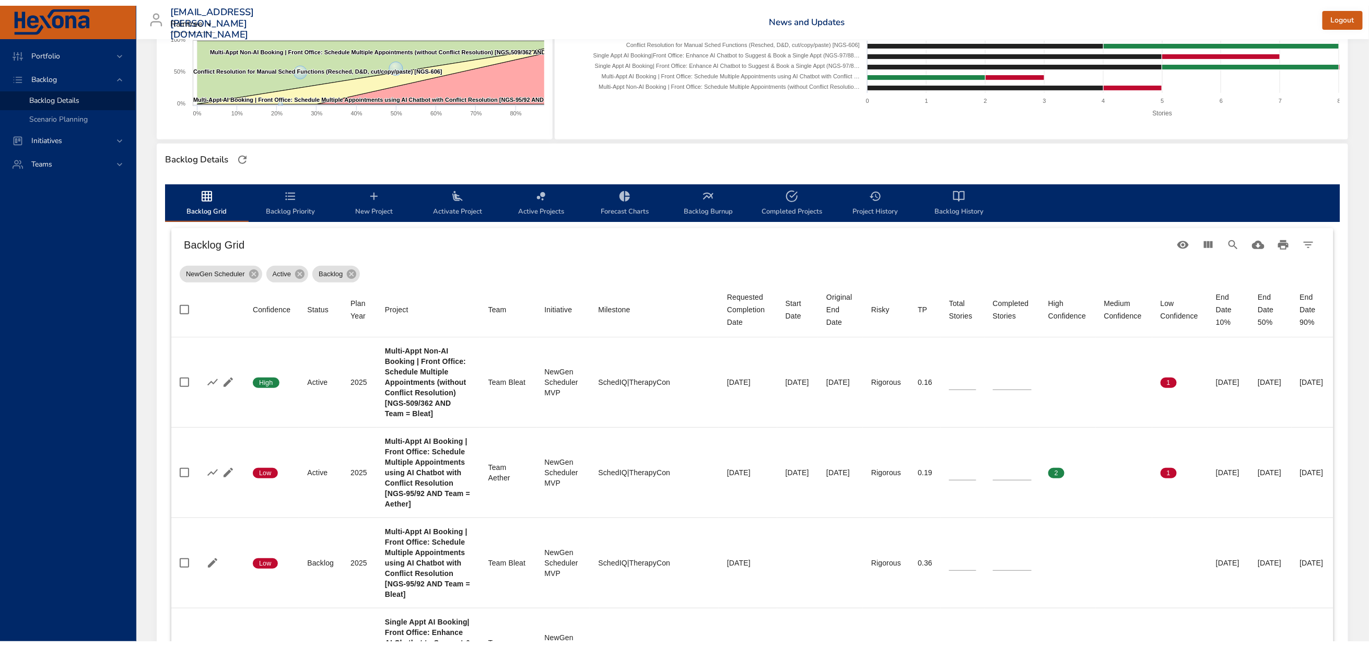
scroll to position [0, 0]
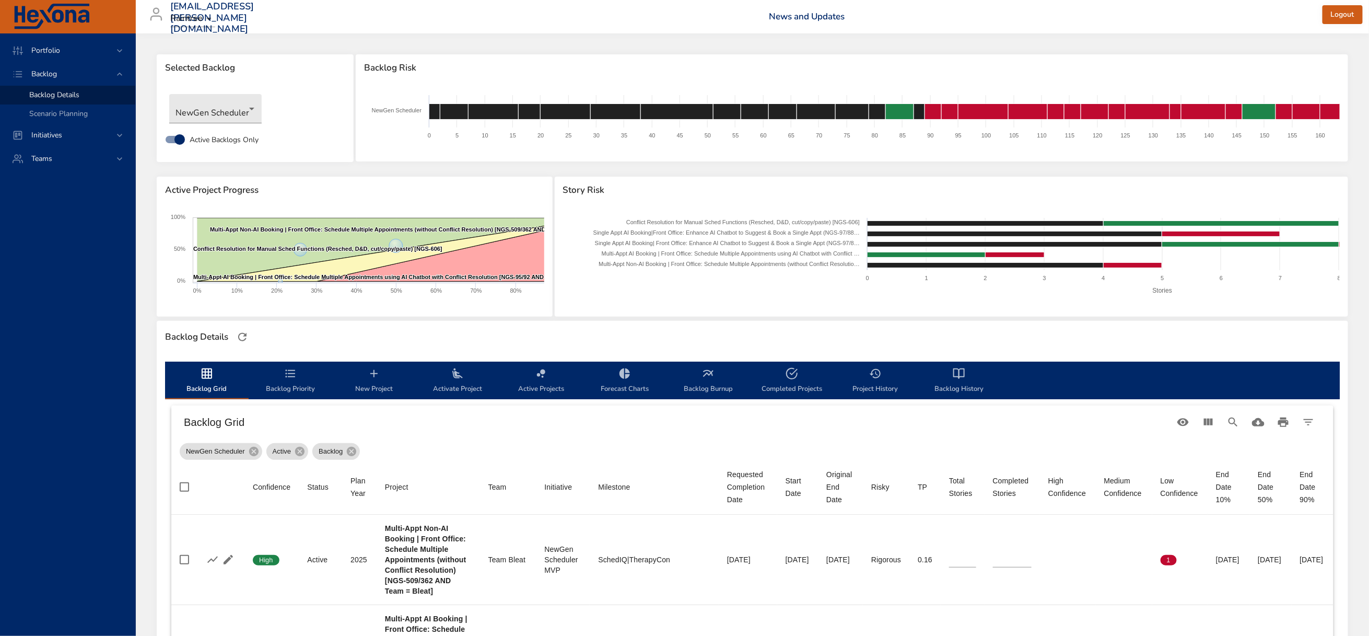
click at [377, 377] on icon "backlog-tab" at bounding box center [373, 373] width 7 height 7
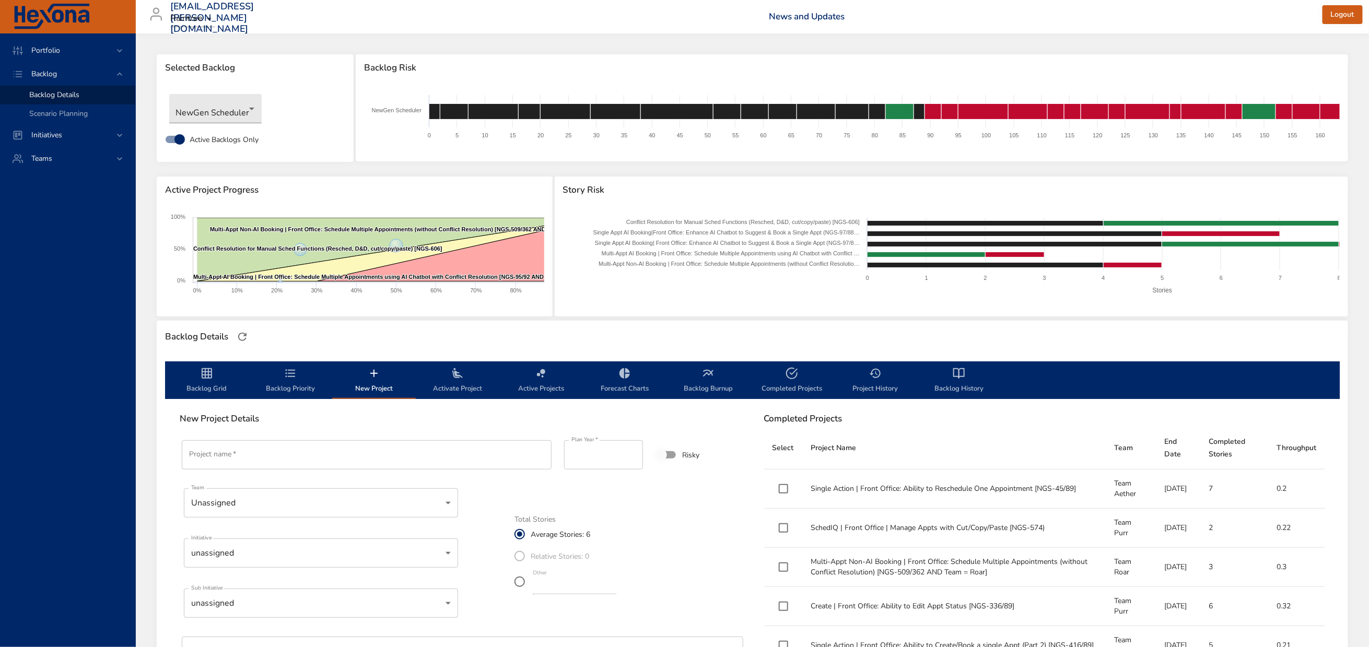
click at [282, 470] on input "Project name   *" at bounding box center [367, 454] width 370 height 29
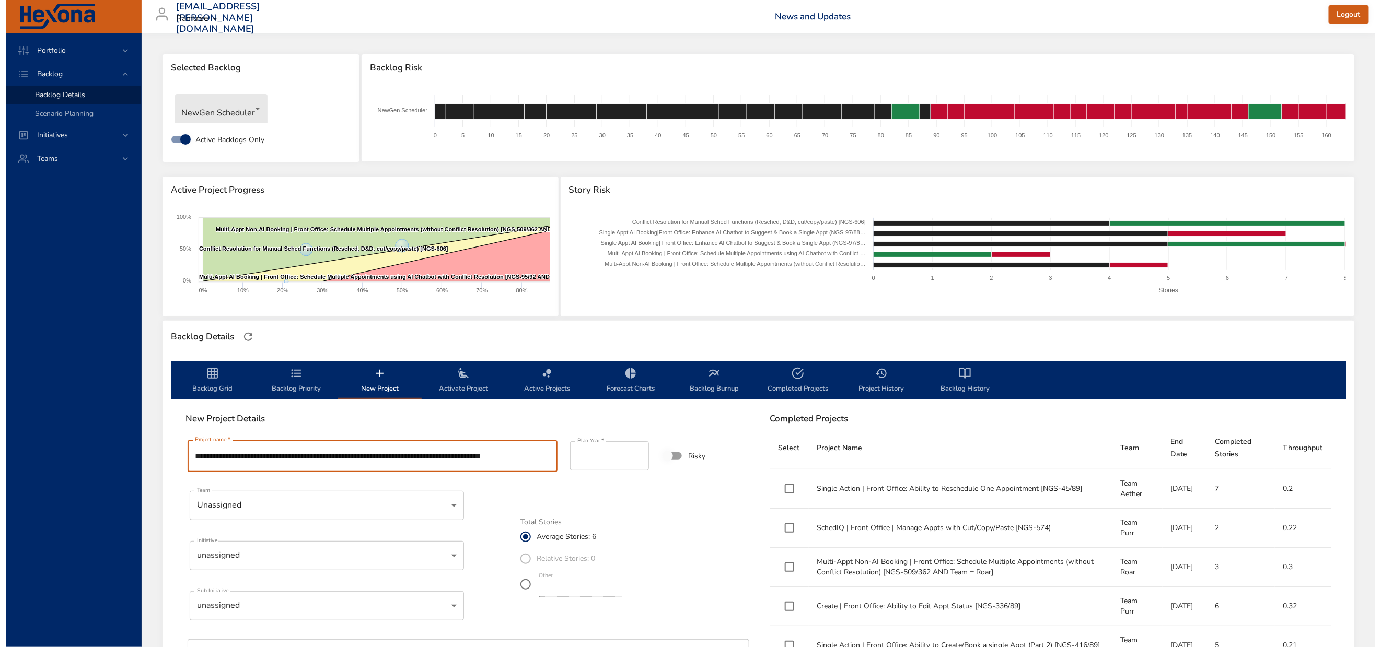
scroll to position [0, 96]
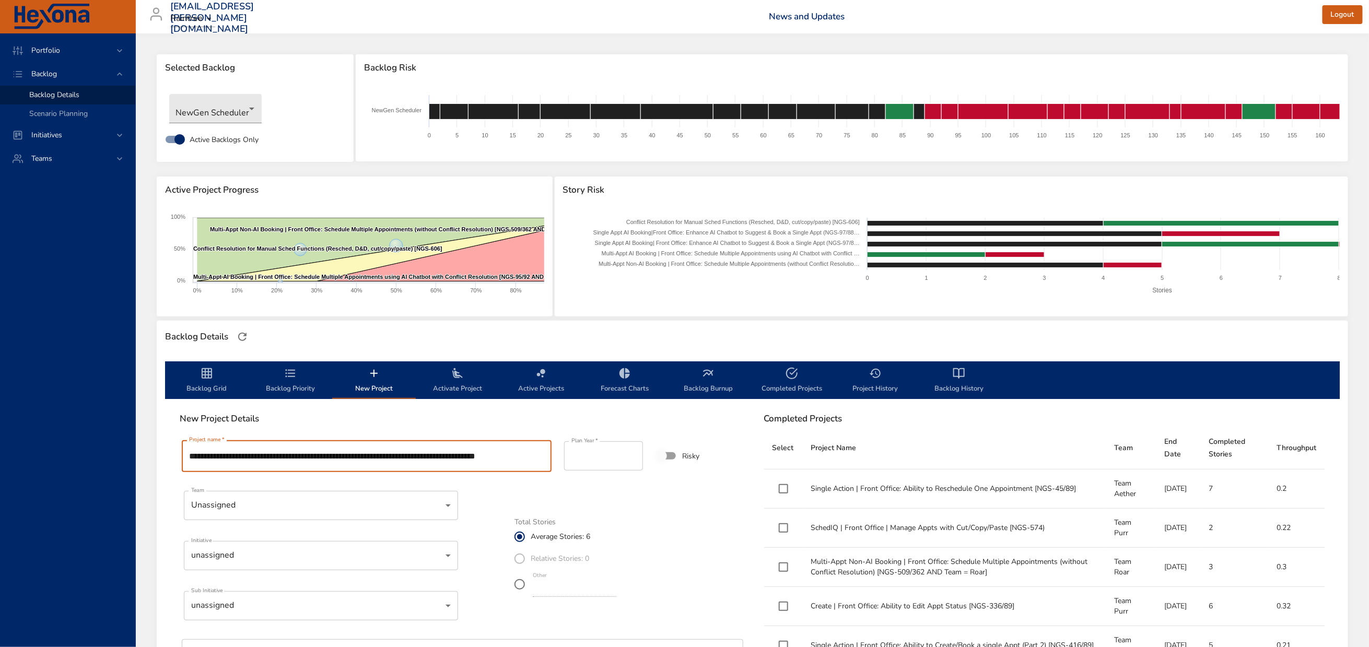
type input "**********"
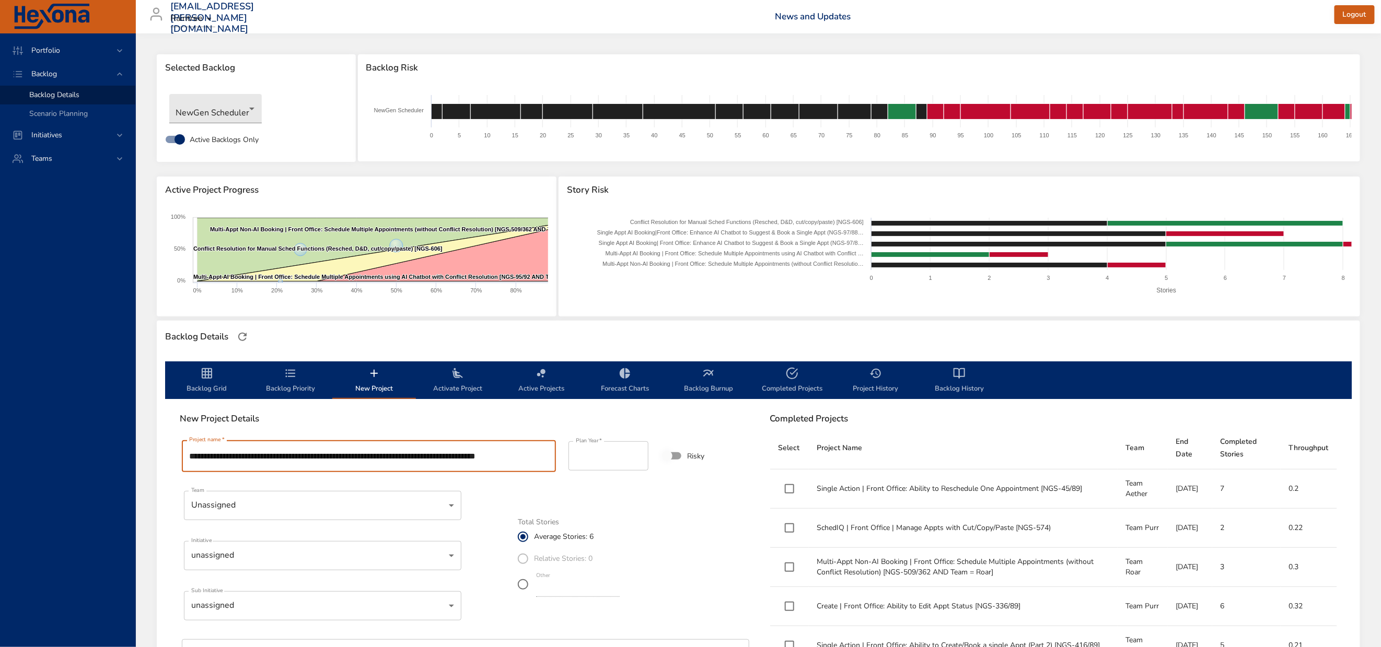
click at [289, 581] on body "Portfolio Backlog Backlog Details Scenario Planning Initiatives Teams [EMAIL_AD…" at bounding box center [690, 323] width 1381 height 647
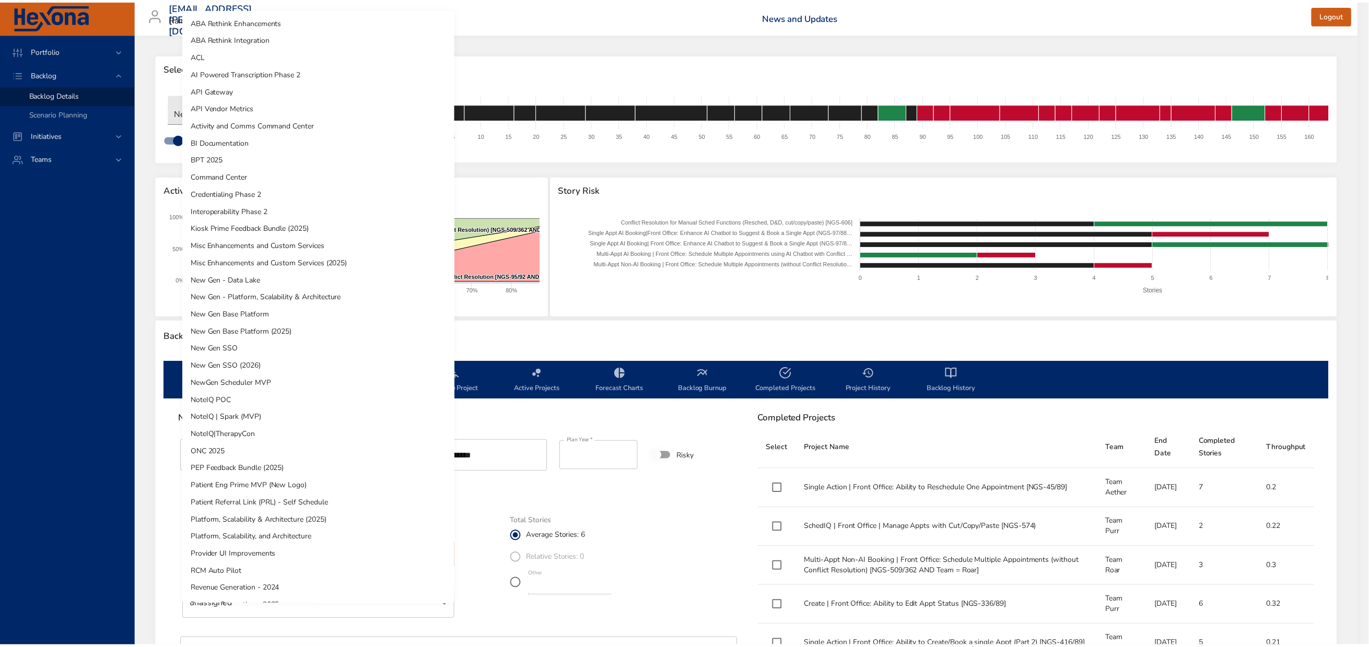
scroll to position [220, 0]
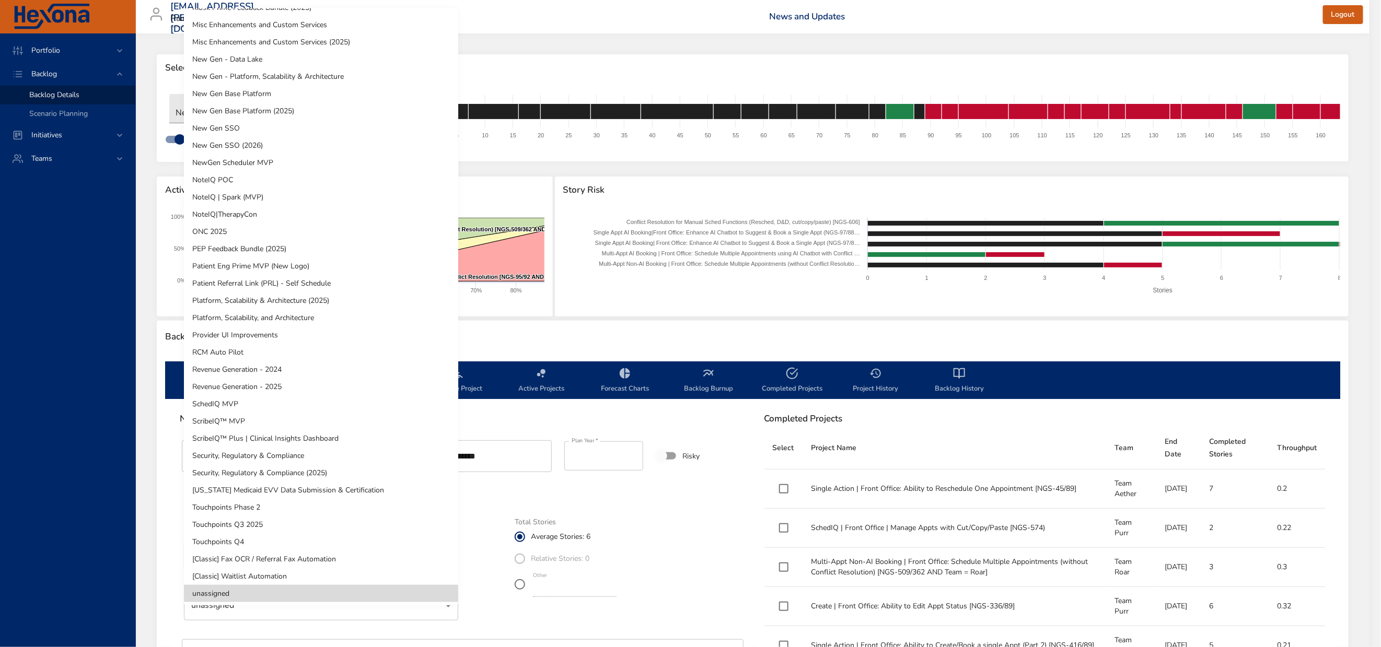
click at [254, 161] on li "NewGen Scheduler MVP" at bounding box center [321, 162] width 274 height 17
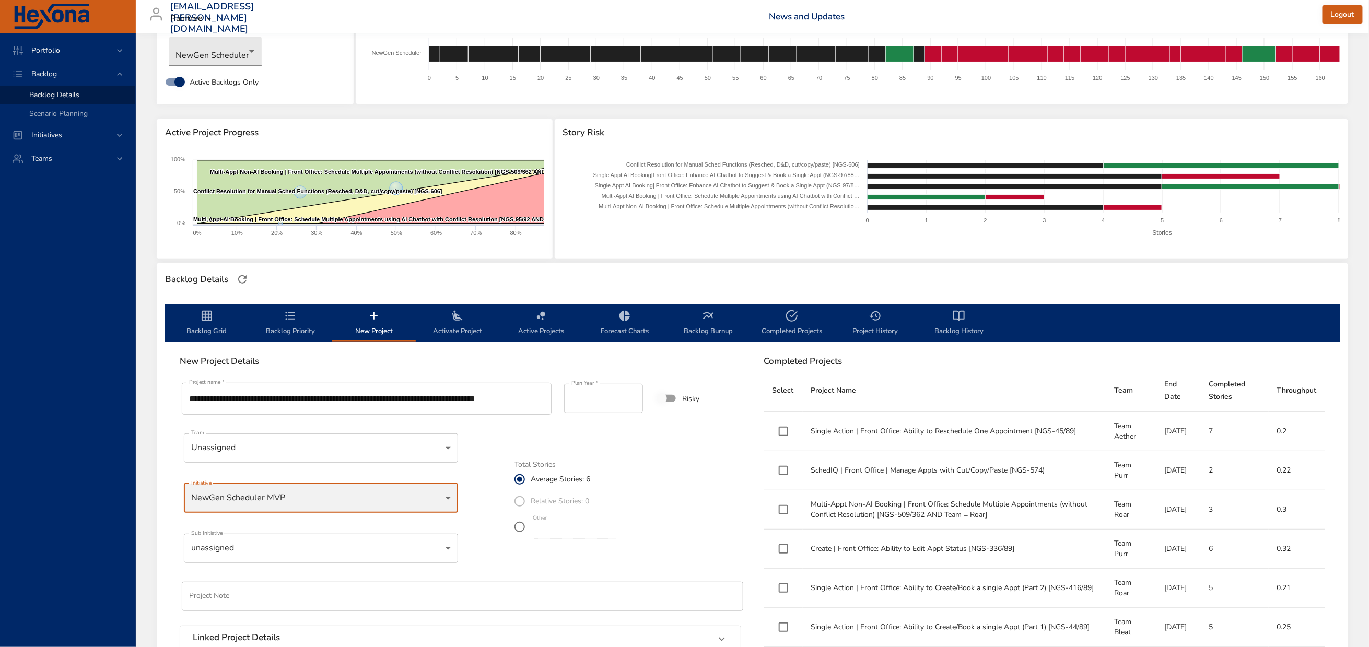
scroll to position [157, 0]
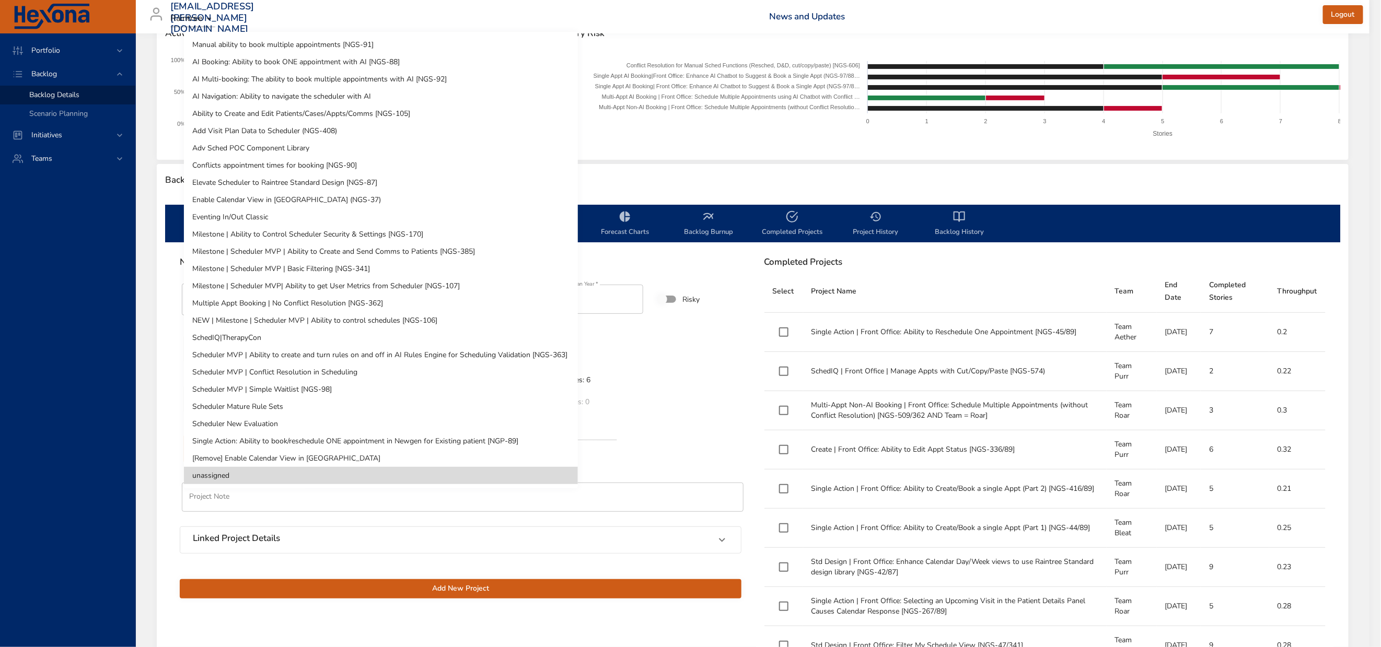
click at [272, 471] on body "Portfolio Backlog Backlog Details Scenario Planning Initiatives Teams [EMAIL_AD…" at bounding box center [690, 166] width 1381 height 647
click at [241, 333] on li "SchedIQ|TherapyCon" at bounding box center [381, 337] width 394 height 17
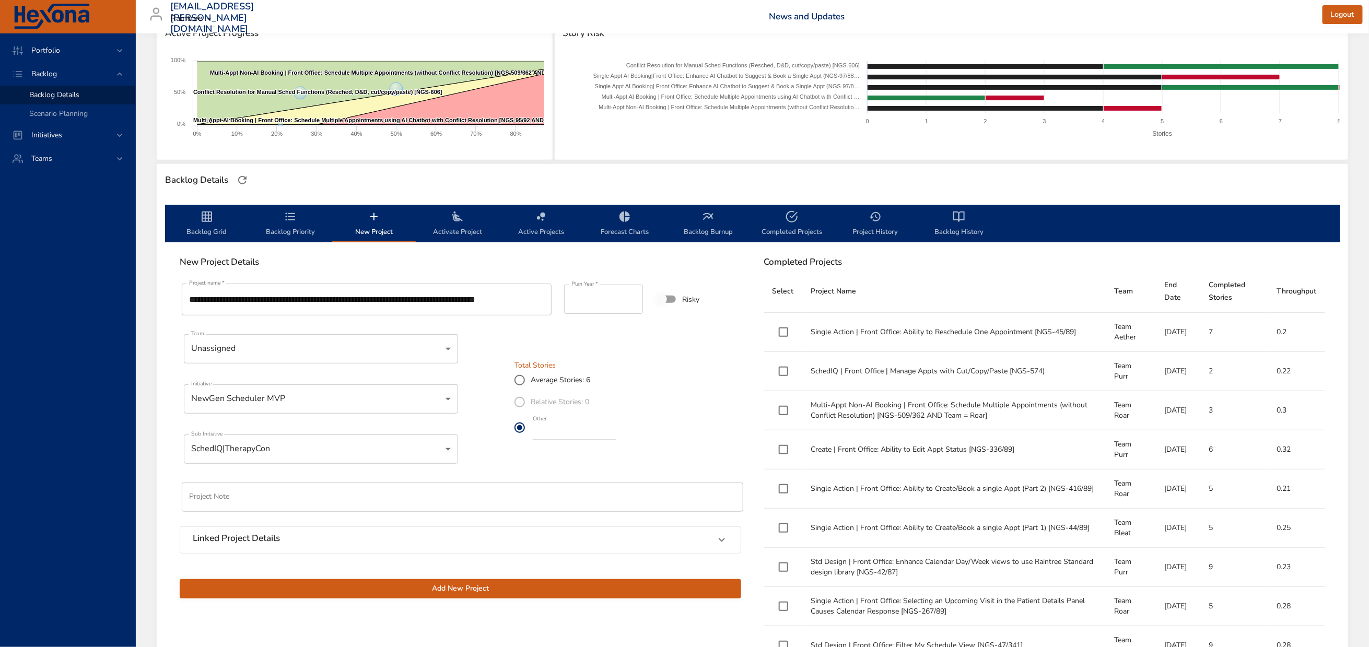
click at [617, 440] on input "*" at bounding box center [575, 432] width 84 height 17
type input "*"
click at [617, 440] on input "*" at bounding box center [575, 432] width 84 height 17
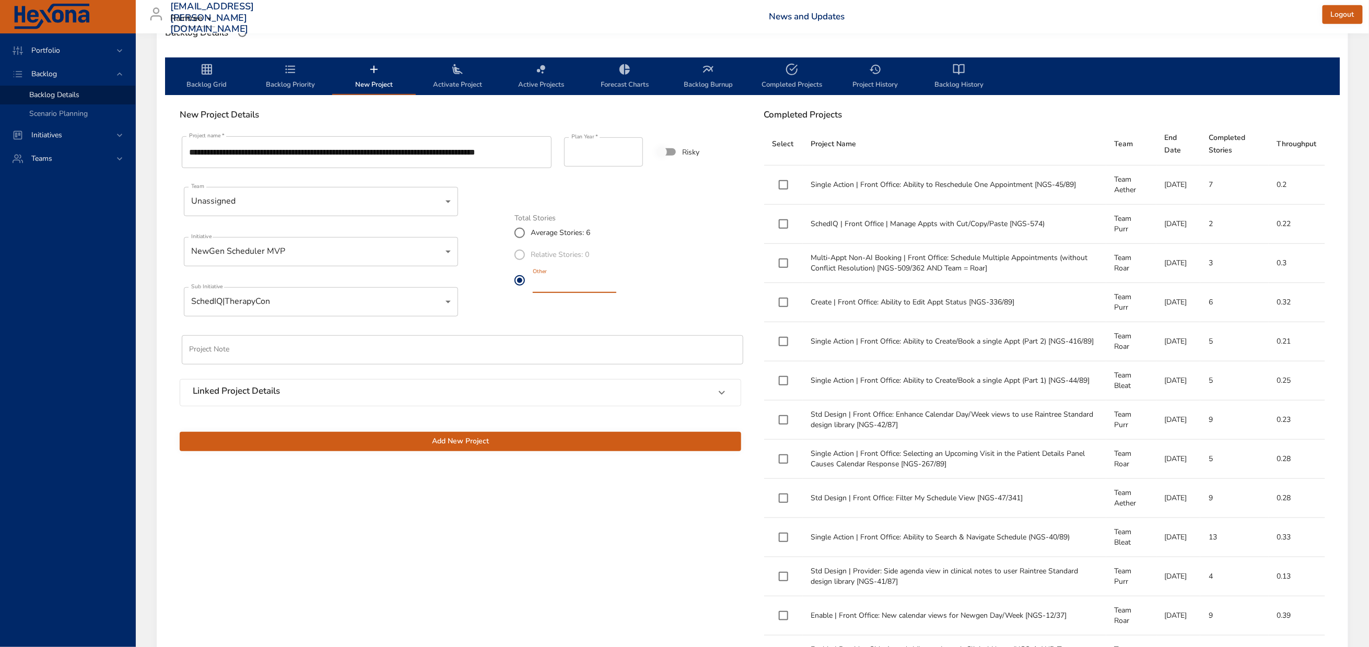
scroll to position [549, 0]
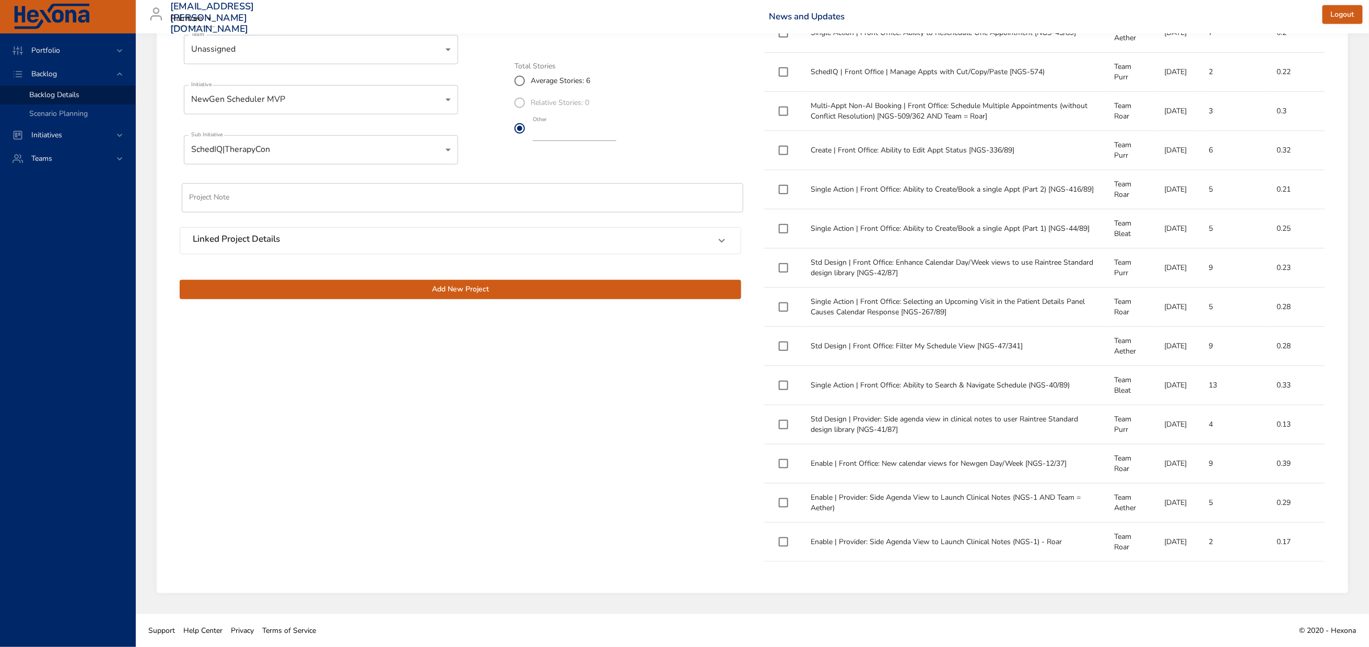
click at [457, 283] on span "Add New Project" at bounding box center [460, 289] width 545 height 13
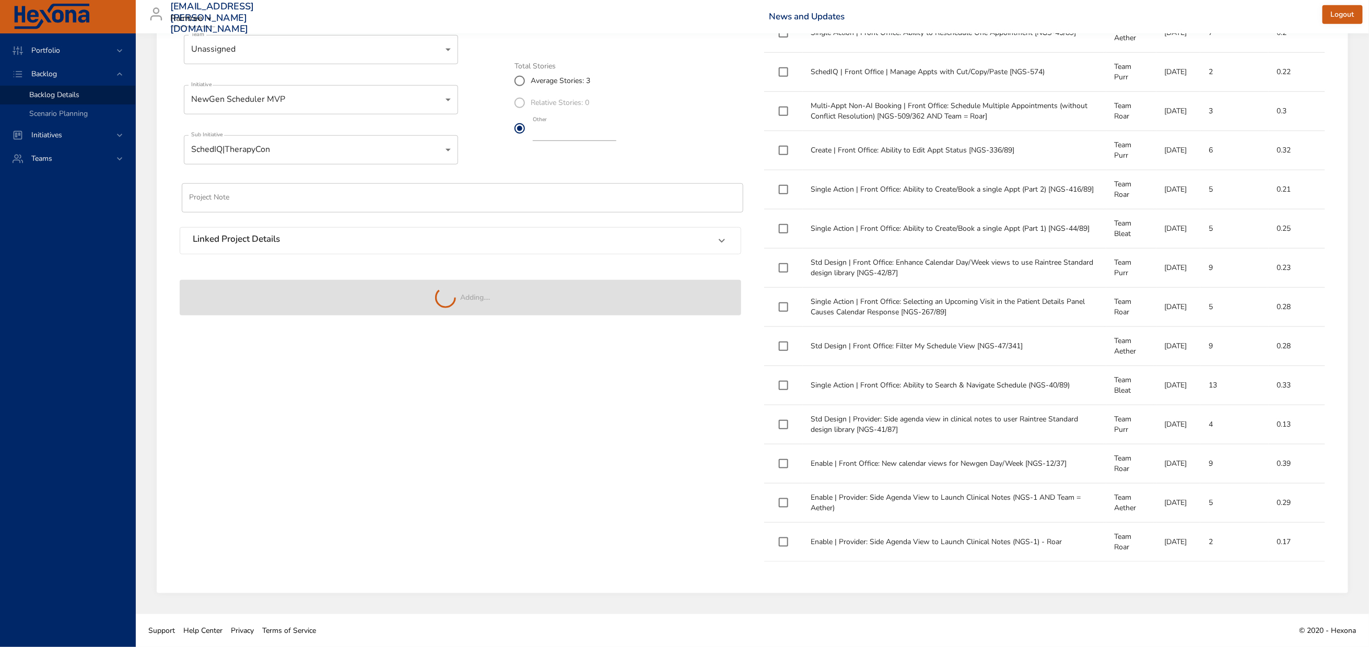
type input "*"
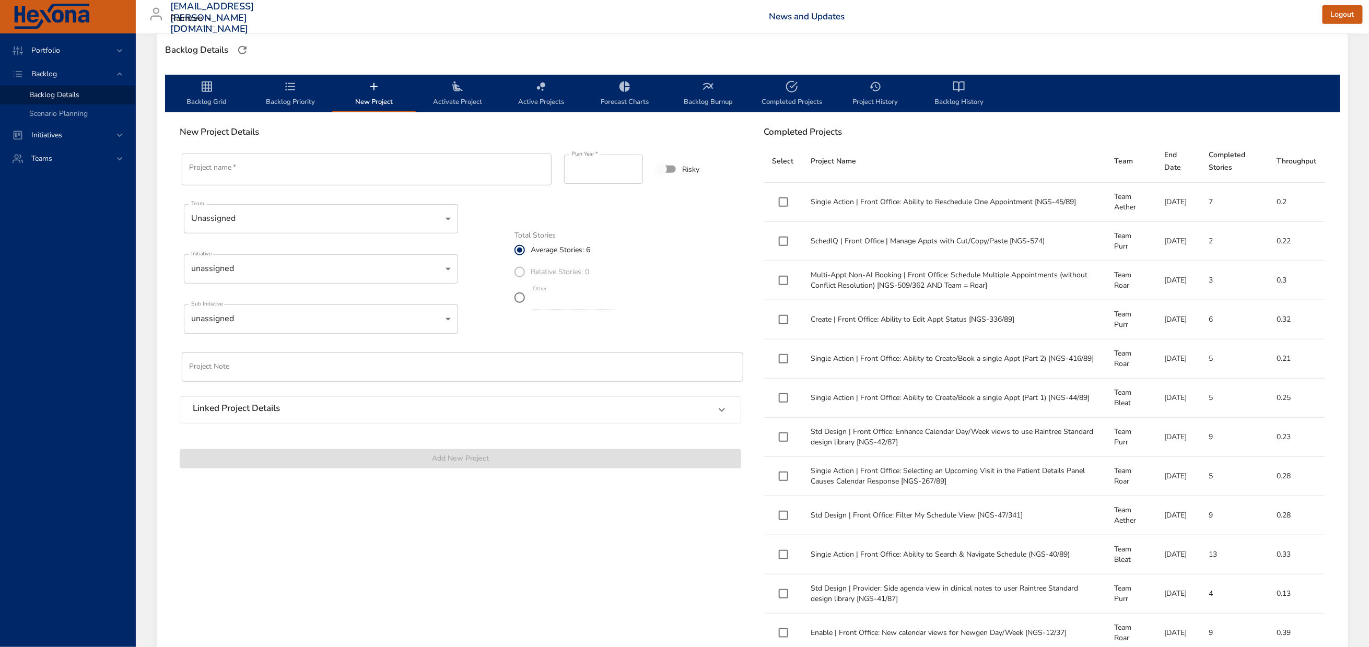
scroll to position [0, 0]
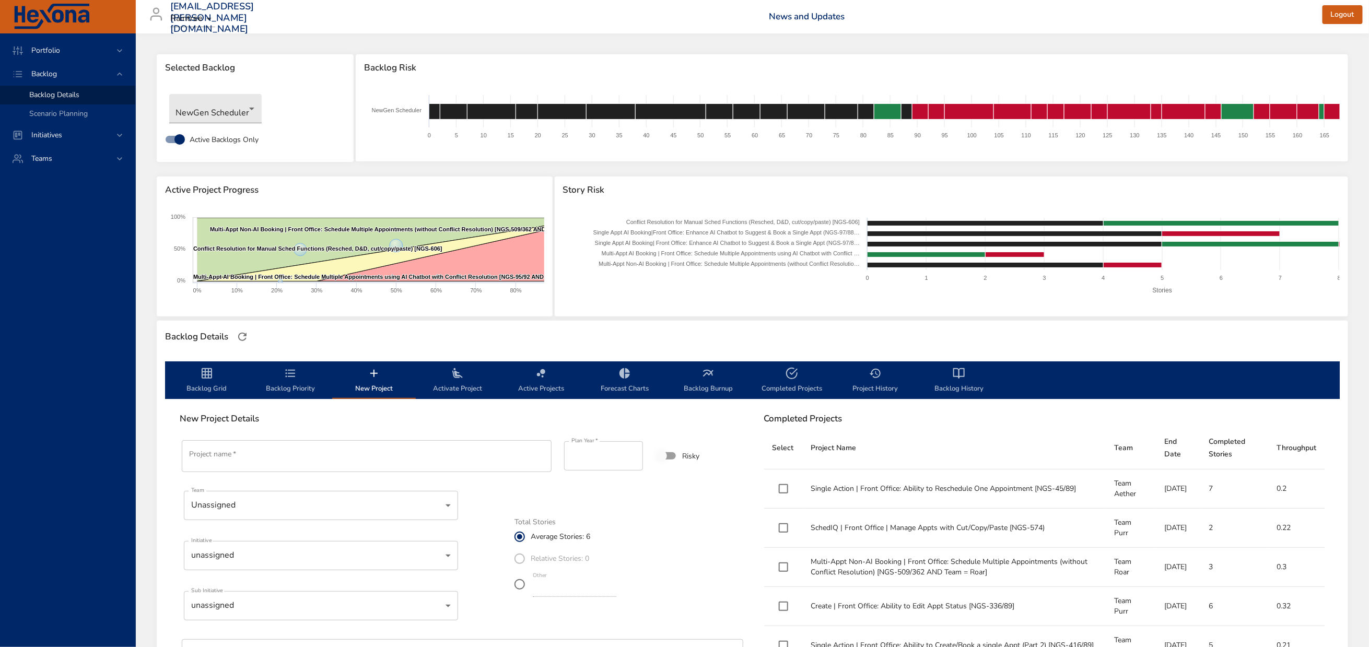
click at [287, 380] on icon "backlog-tab" at bounding box center [290, 373] width 13 height 13
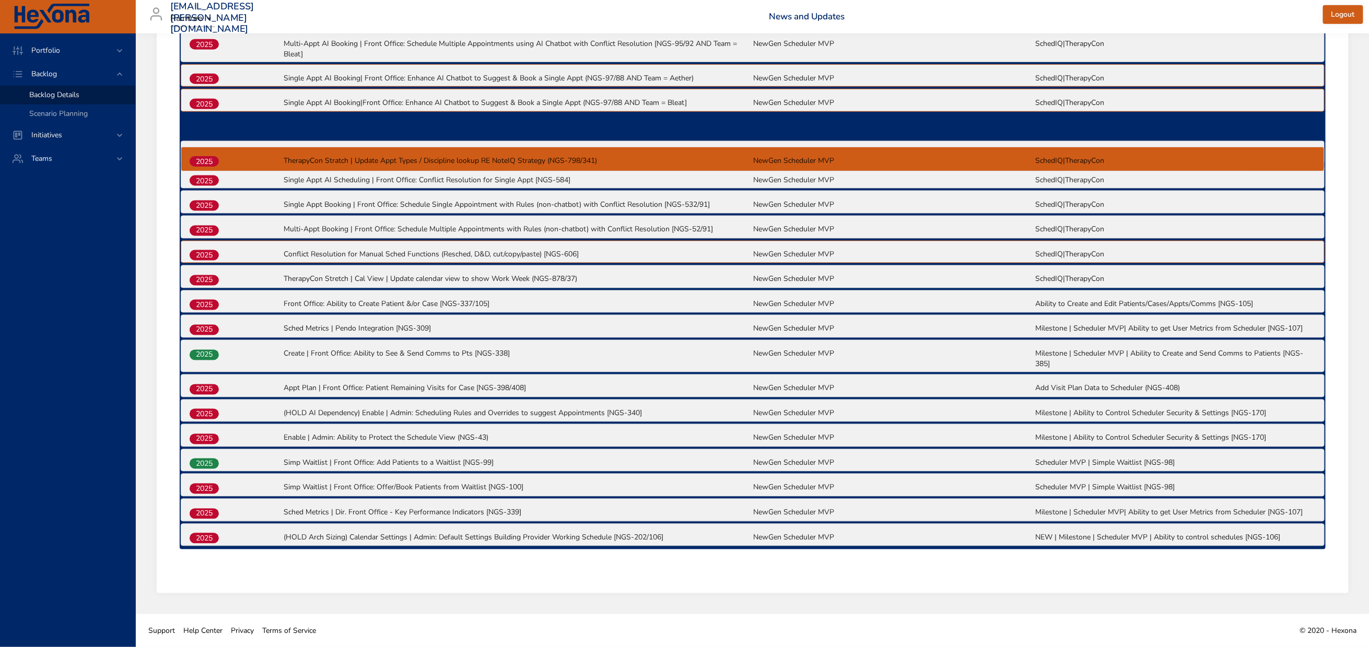
scroll to position [494, 0]
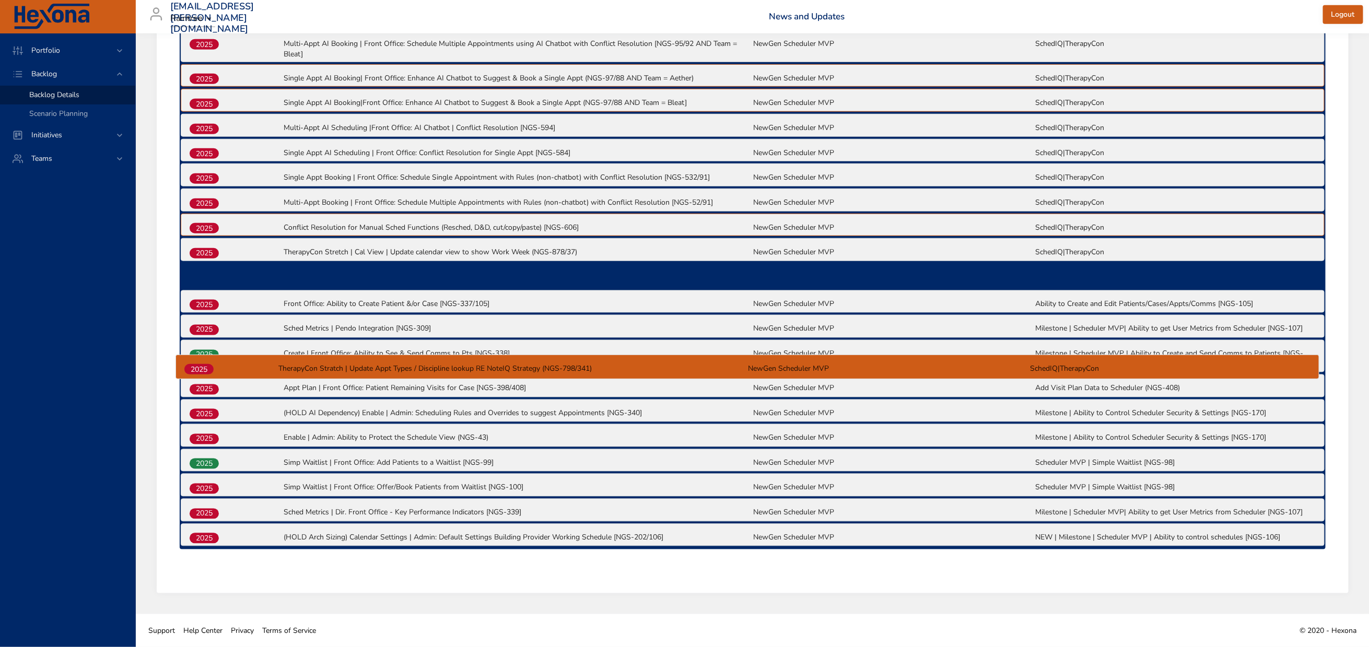
drag, startPoint x: 205, startPoint y: 538, endPoint x: 200, endPoint y: 366, distance: 172.0
click at [200, 366] on div "2025 Multi-Appt Non-AI Booking | Front Office: Schedule Multiple Appointments (…" at bounding box center [753, 259] width 1146 height 580
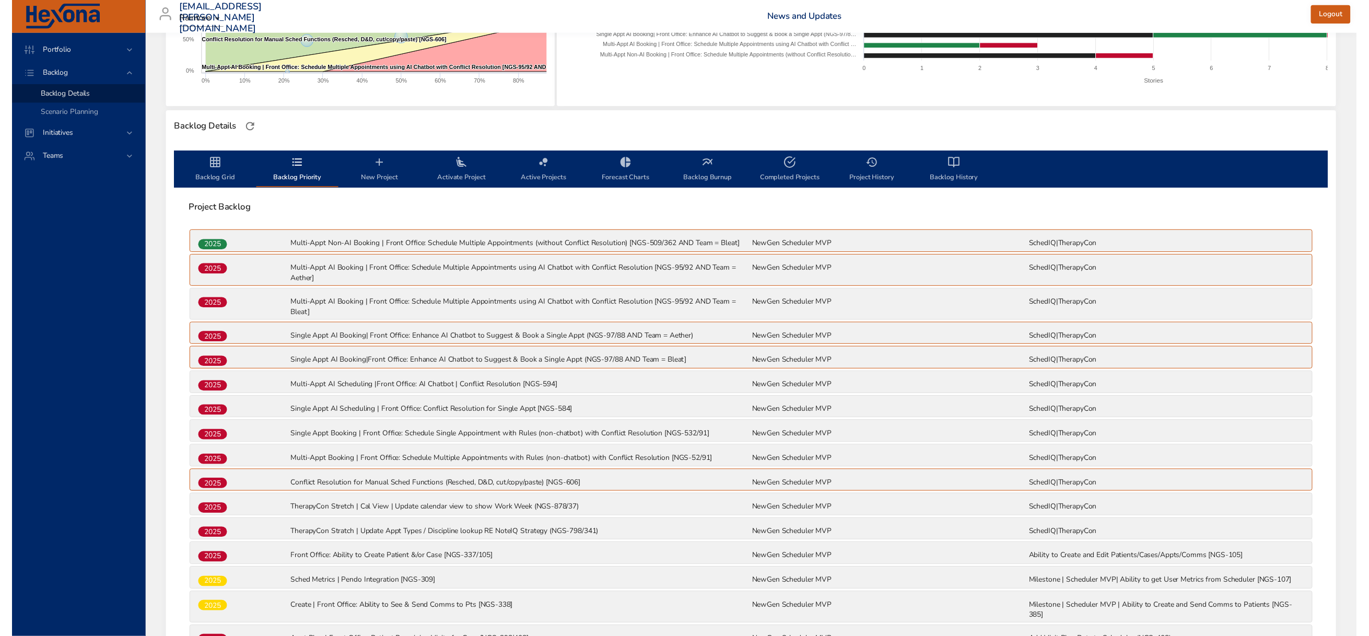
scroll to position [0, 0]
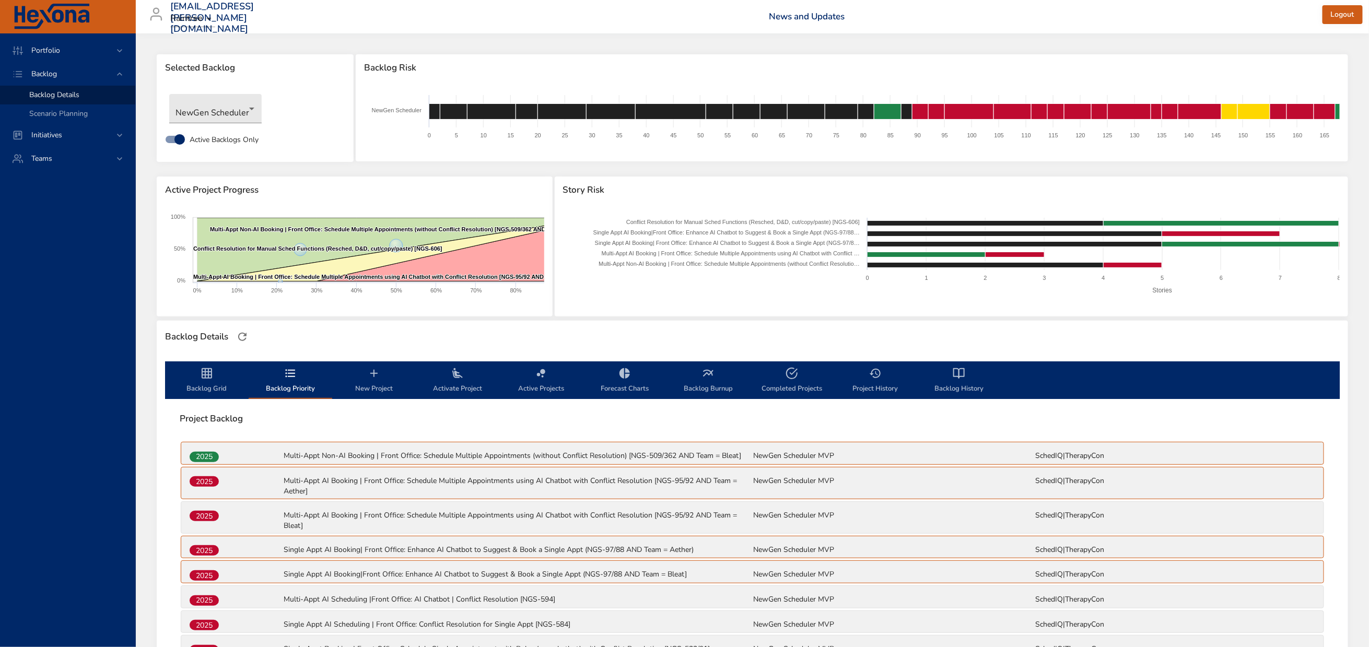
click at [202, 379] on icon "backlog-tab" at bounding box center [207, 373] width 10 height 10
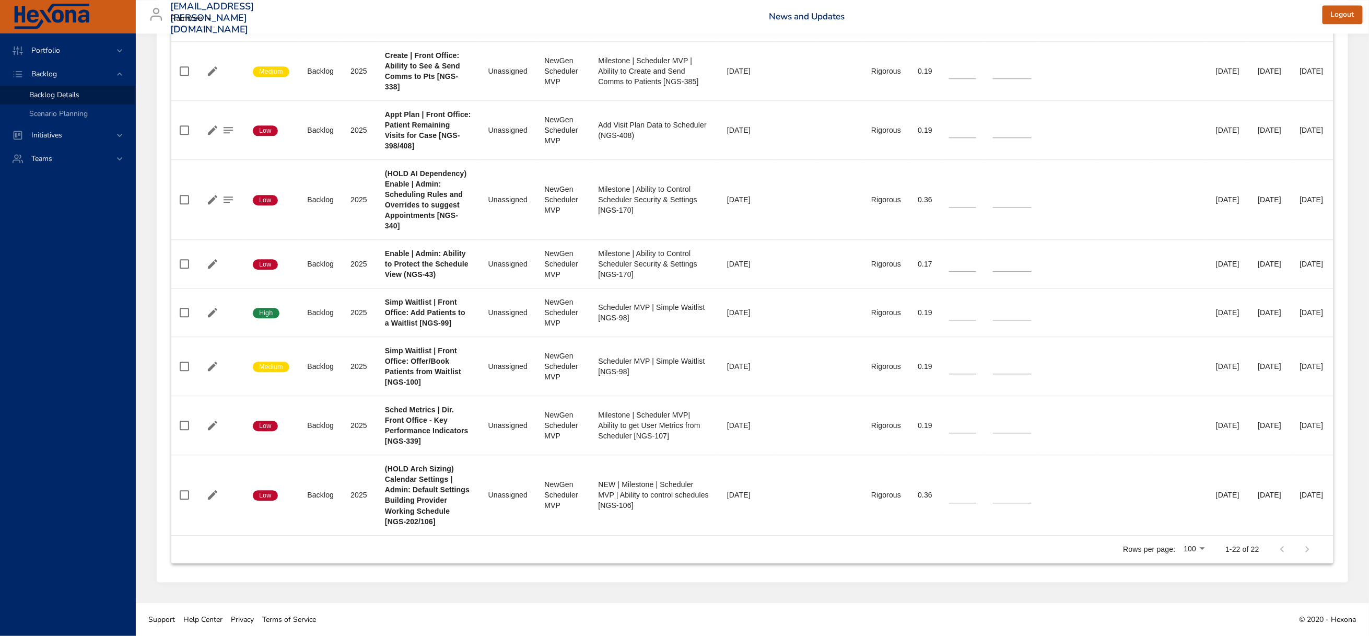
scroll to position [1802, 0]
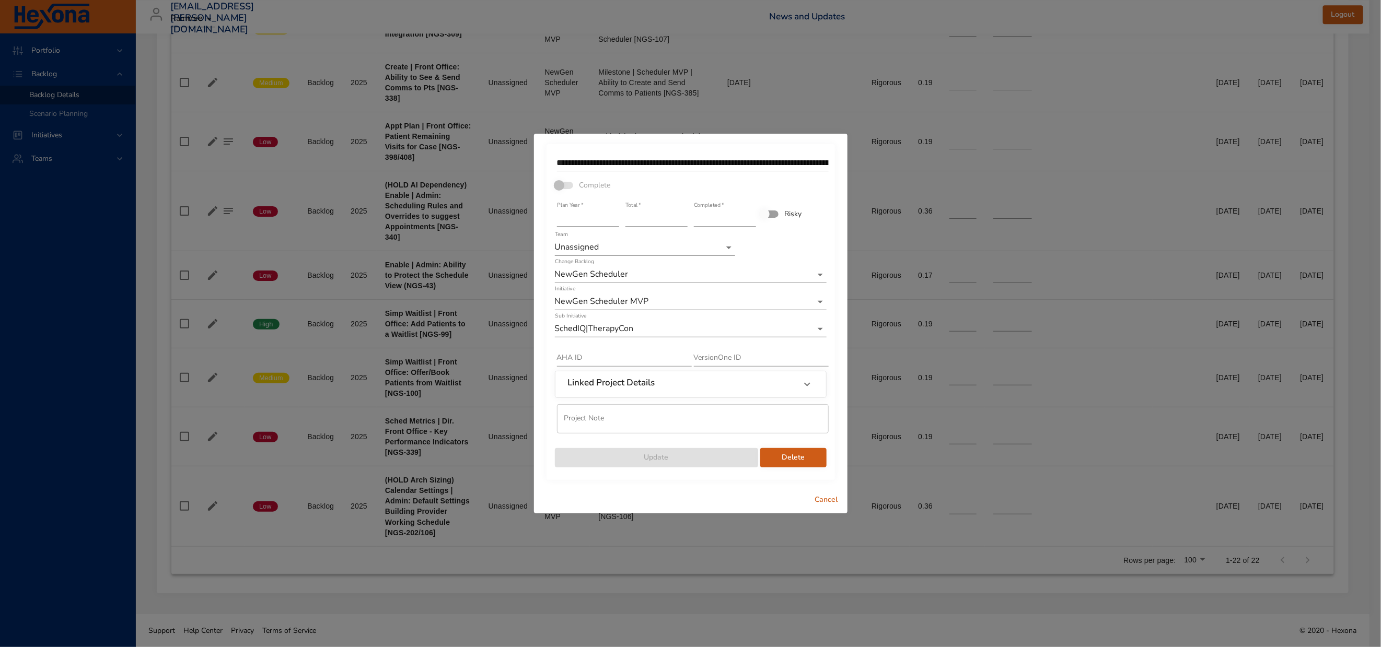
click at [628, 155] on input "**********" at bounding box center [693, 163] width 272 height 17
type input "**********"
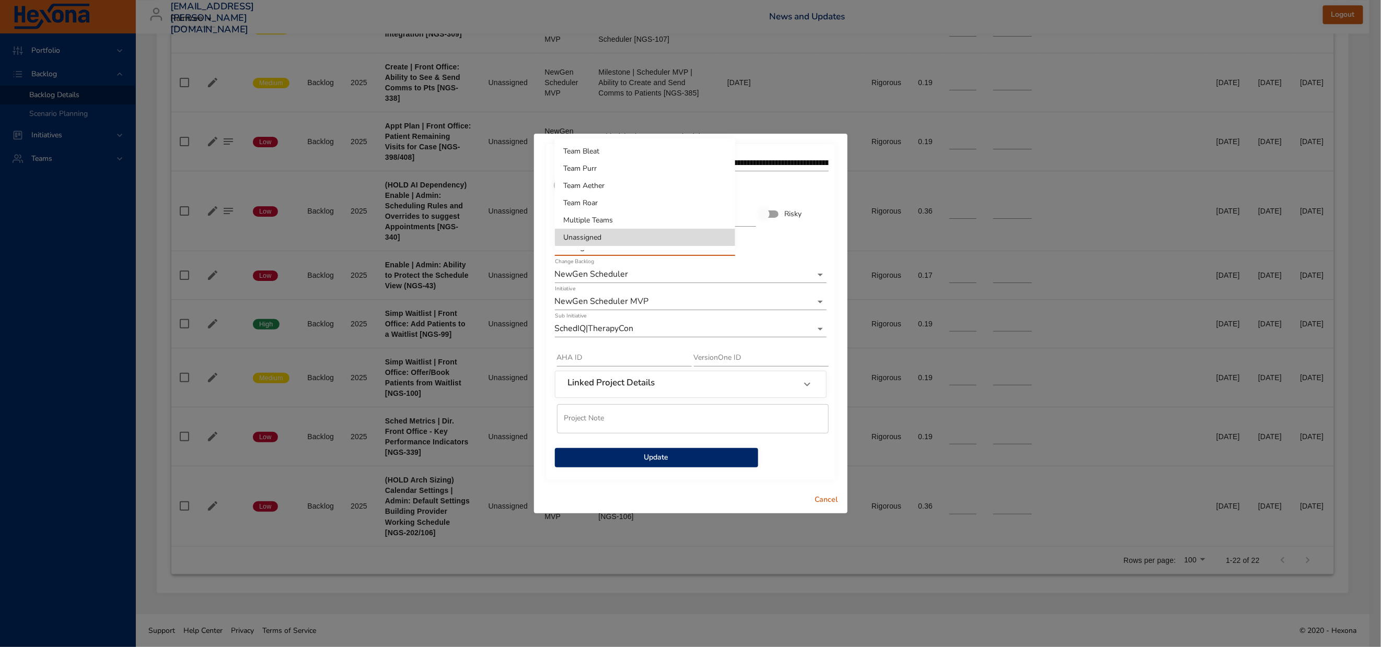
click at [595, 196] on li "Team Roar" at bounding box center [645, 202] width 180 height 17
click at [645, 464] on span "Update" at bounding box center [656, 457] width 187 height 13
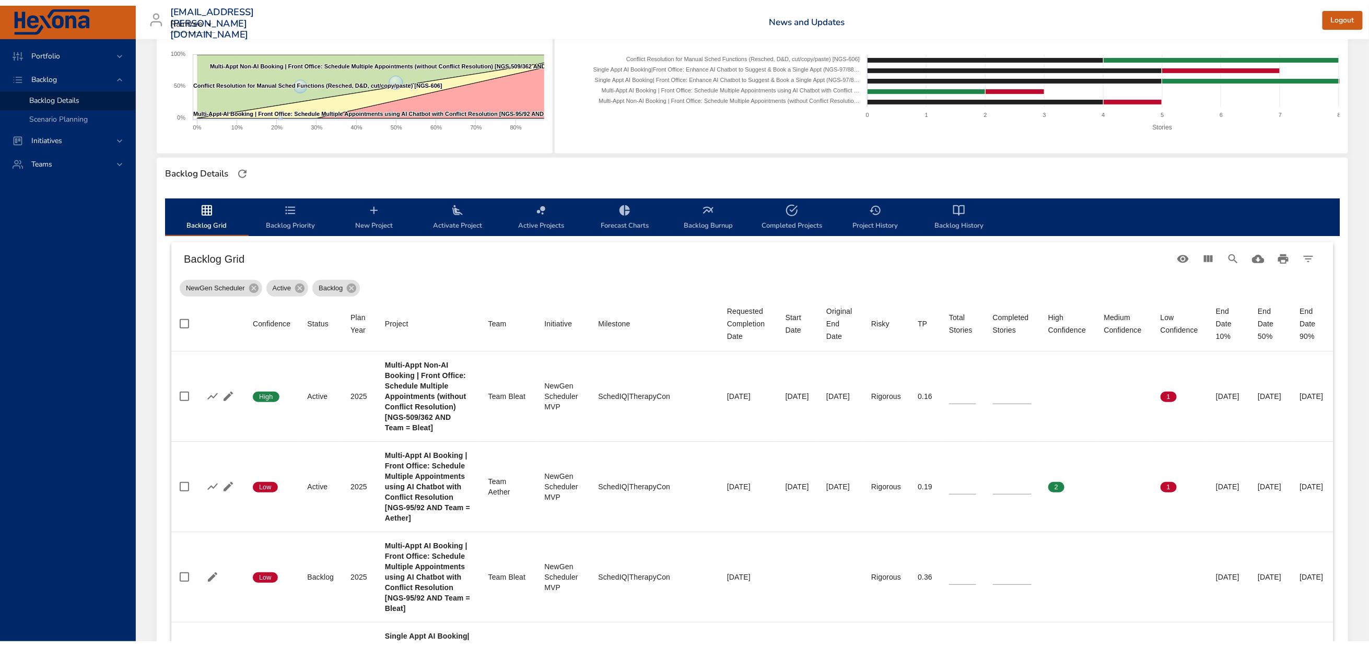
scroll to position [0, 0]
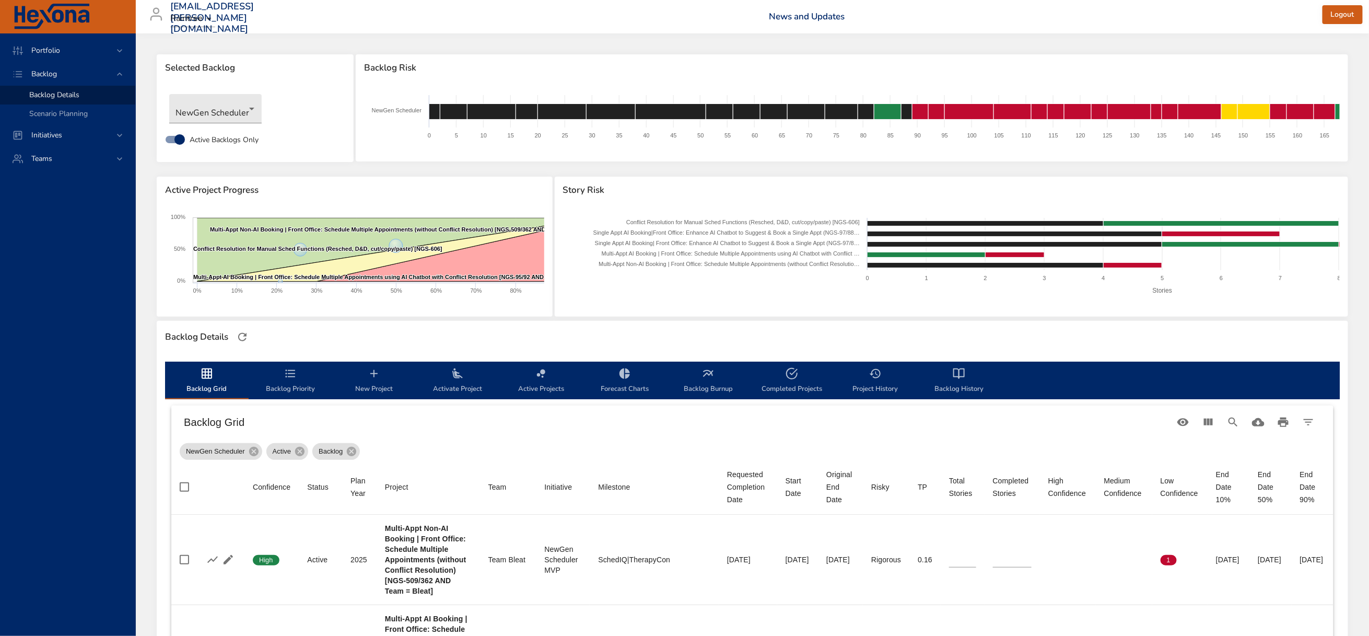
click at [290, 379] on icon "backlog-tab" at bounding box center [290, 373] width 13 height 13
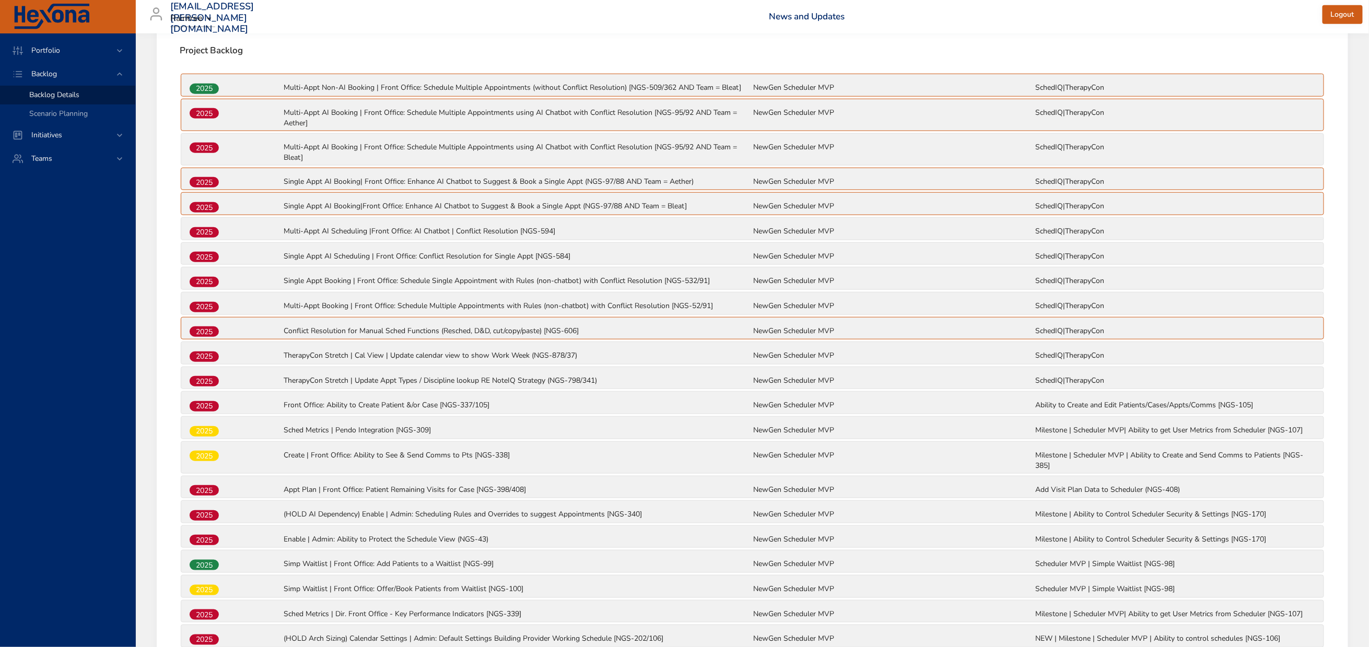
scroll to position [392, 0]
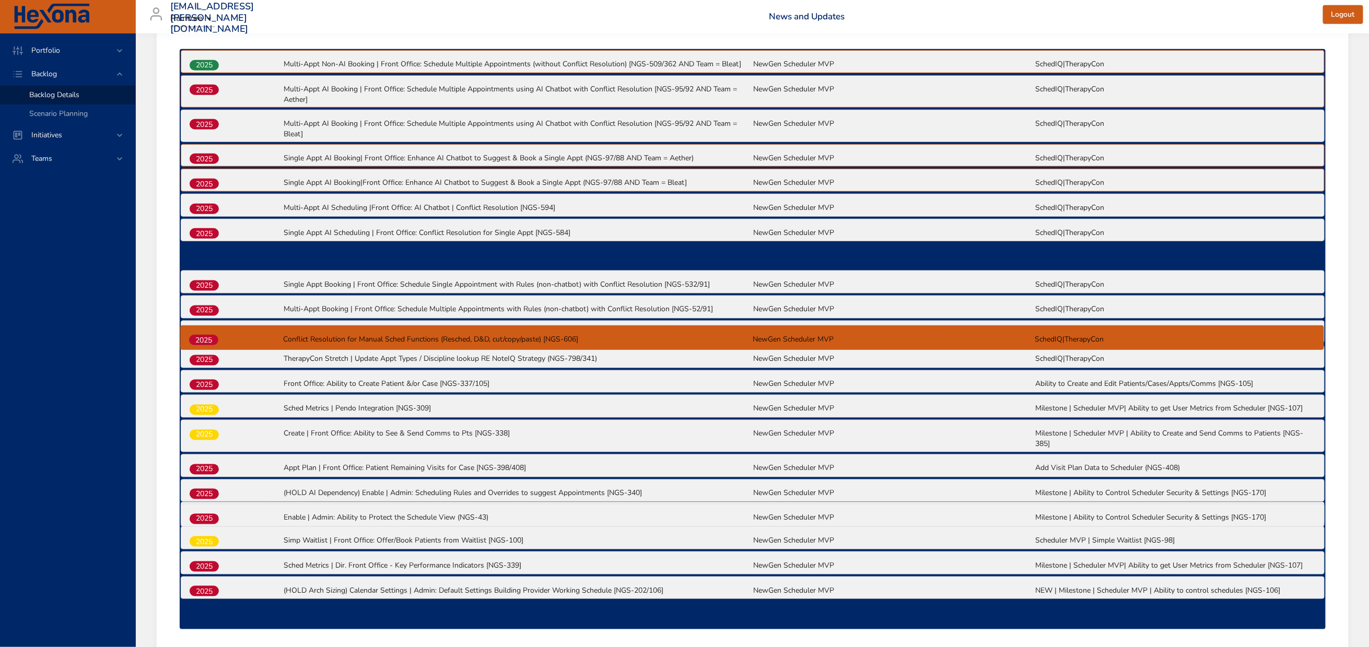
drag, startPoint x: 203, startPoint y: 422, endPoint x: 203, endPoint y: 339, distance: 82.5
click at [203, 339] on div "2025 Multi-Appt Non-AI Booking | Front Office: Schedule Multiple Appointments (…" at bounding box center [753, 339] width 1146 height 580
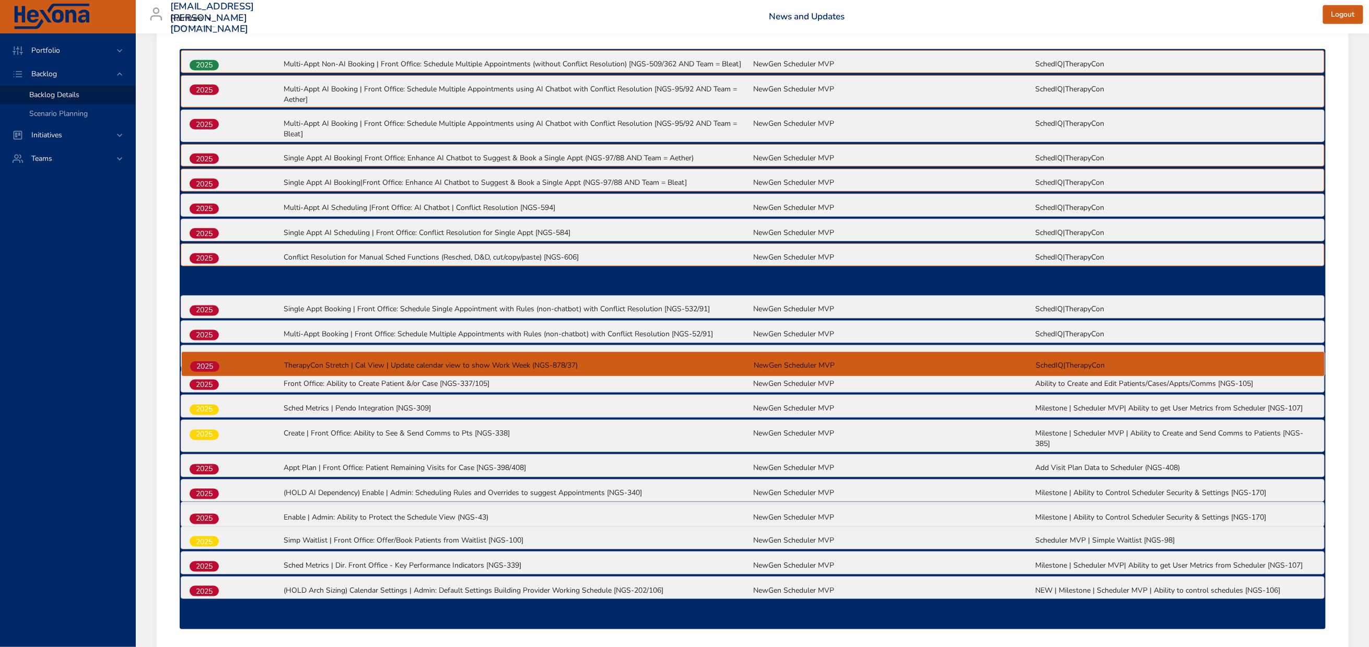
drag, startPoint x: 206, startPoint y: 450, endPoint x: 207, endPoint y: 368, distance: 82.6
click at [207, 368] on div "2025 Multi-Appt Non-AI Booking | Front Office: Schedule Multiple Appointments (…" at bounding box center [753, 339] width 1146 height 580
drag, startPoint x: 207, startPoint y: 477, endPoint x: 207, endPoint y: 366, distance: 111.3
click at [207, 366] on div "2025 Multi-Appt Non-AI Booking | Front Office: Schedule Multiple Appointments (…" at bounding box center [753, 339] width 1146 height 580
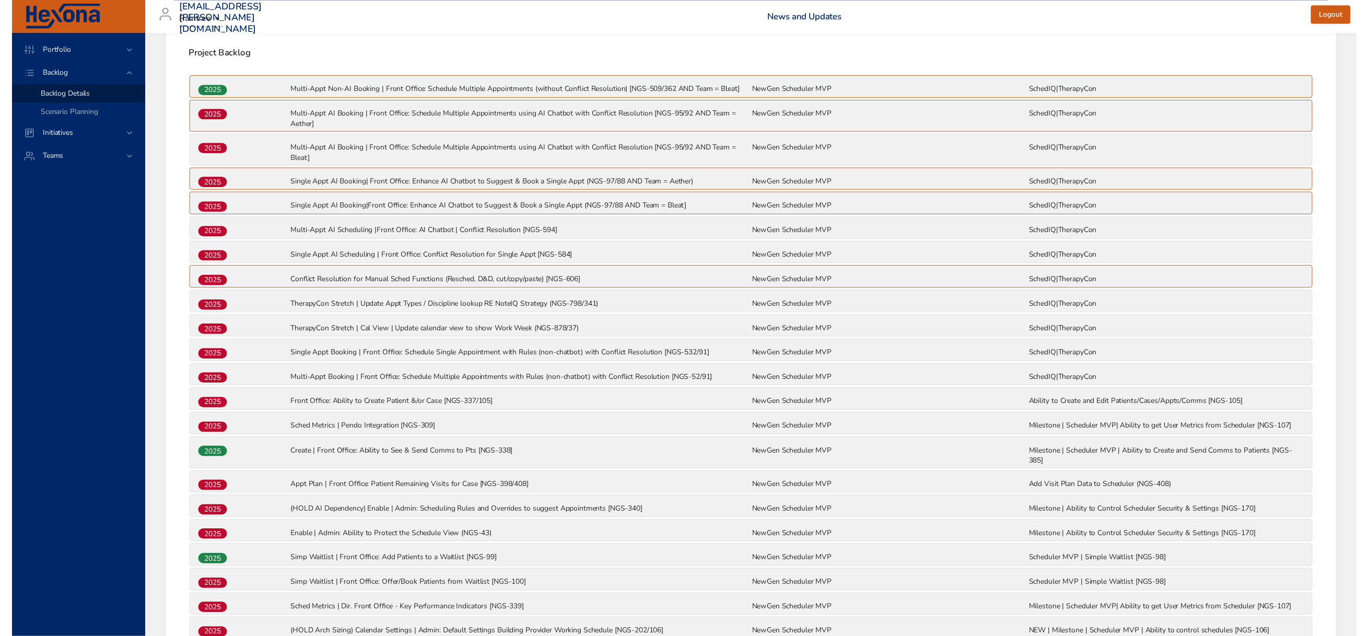
scroll to position [0, 0]
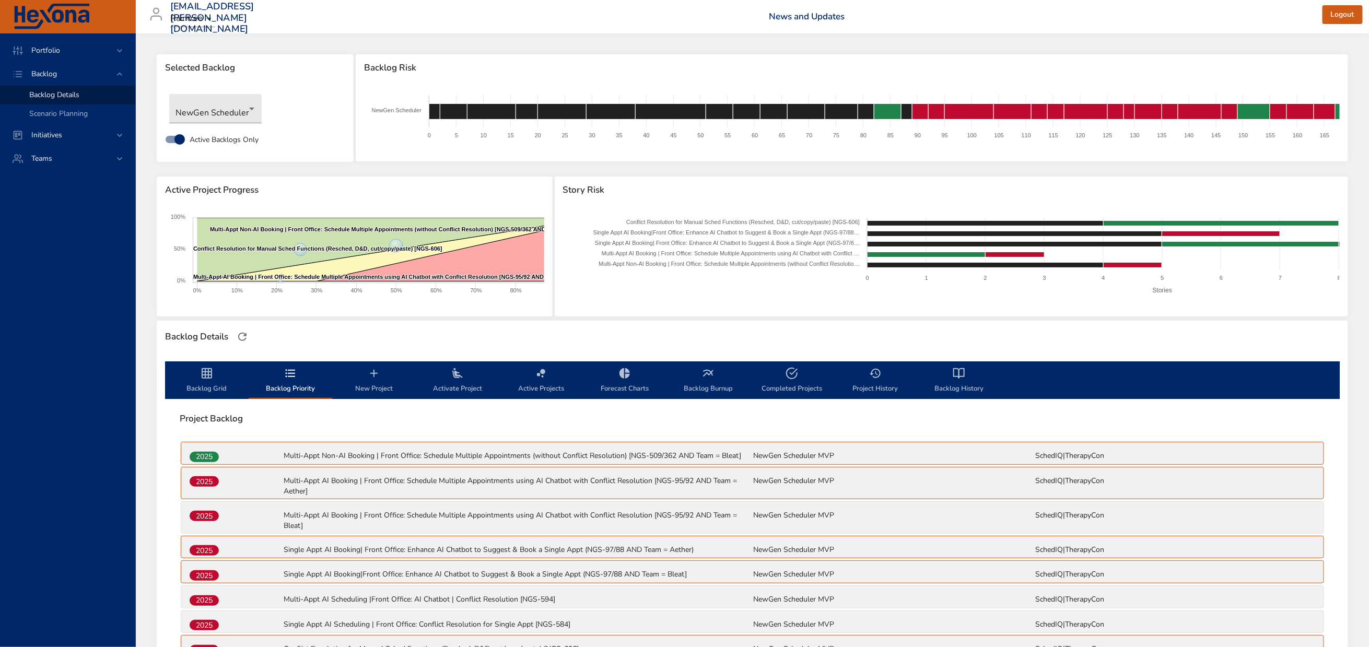
click at [209, 379] on icon "backlog-tab" at bounding box center [207, 373] width 10 height 10
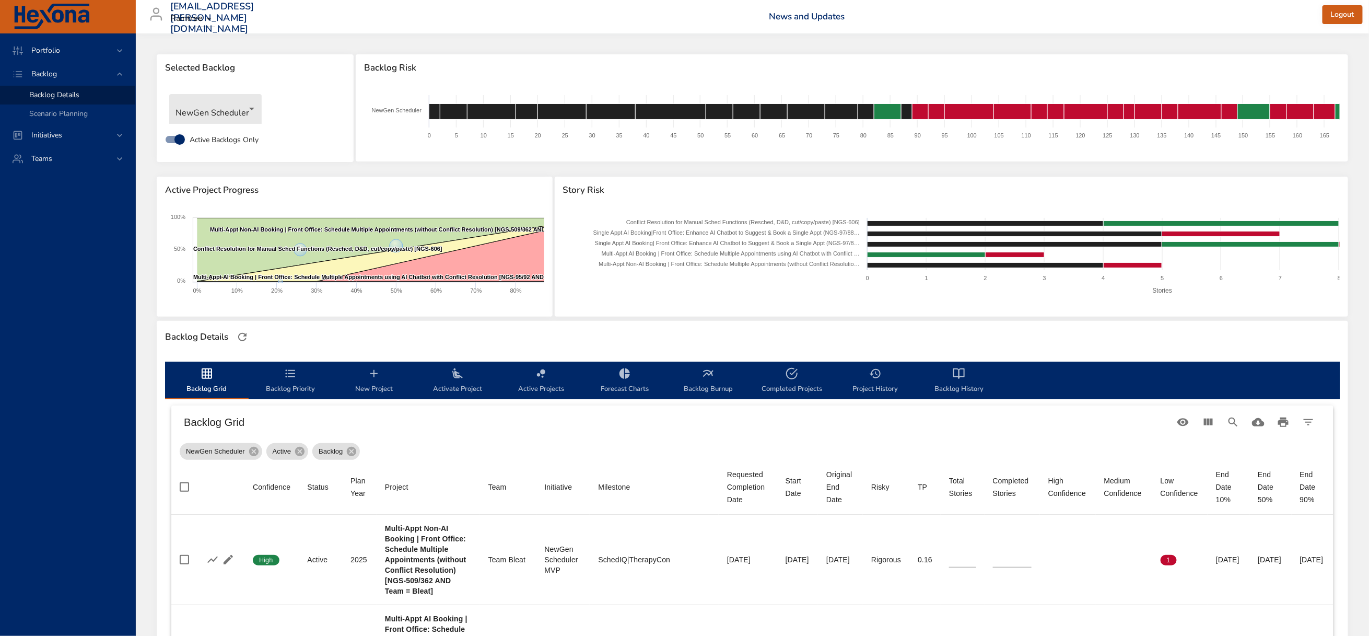
click at [456, 378] on icon "backlog-tab" at bounding box center [457, 373] width 10 height 10
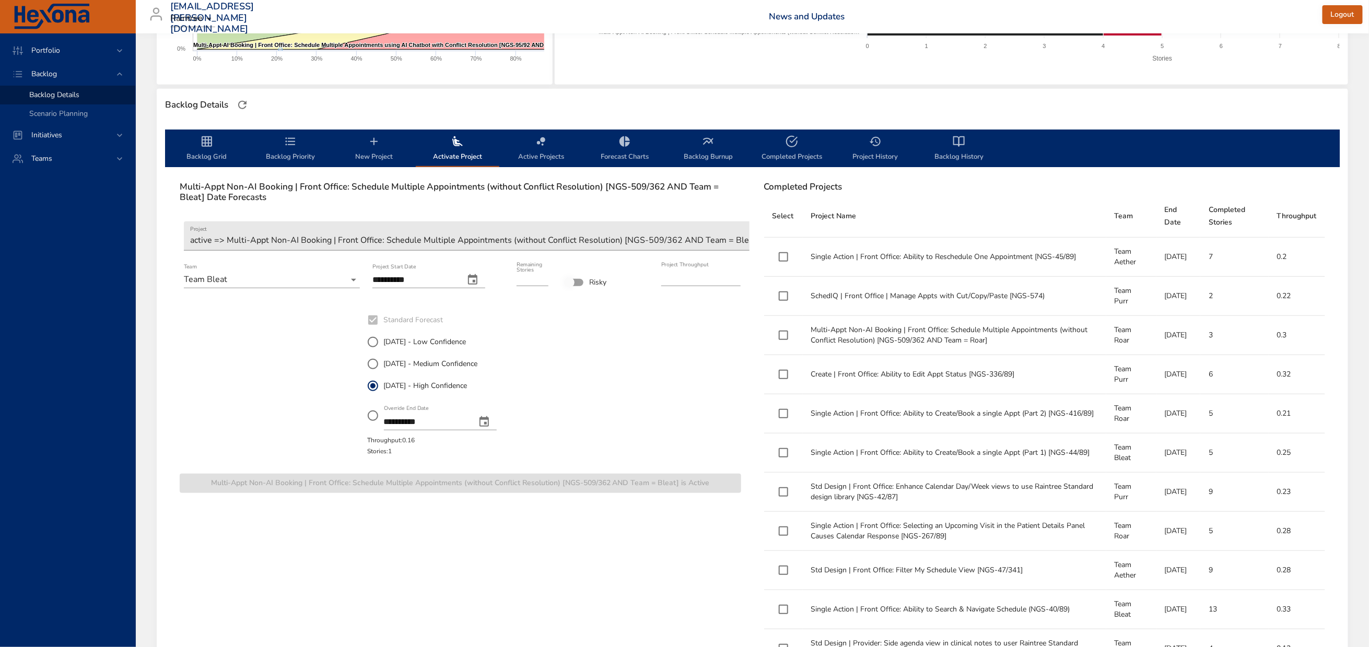
scroll to position [235, 0]
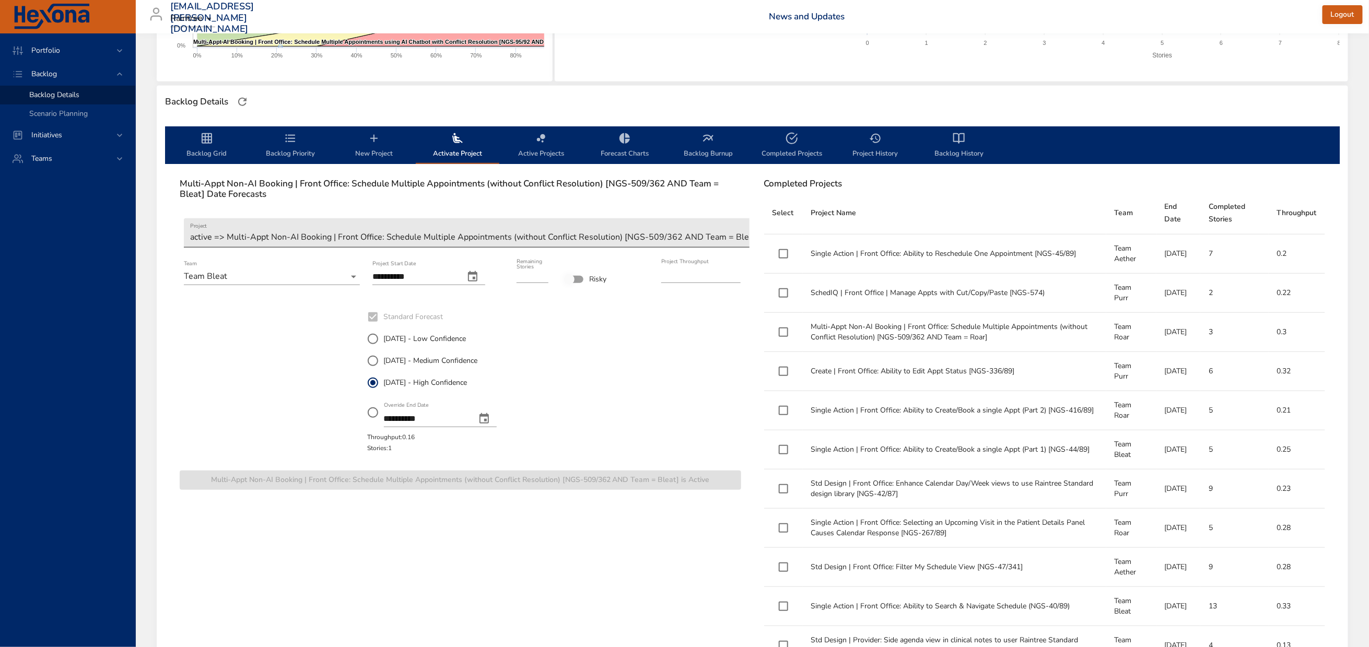
click at [334, 263] on body "Portfolio Backlog Backlog Details Scenario Planning Initiatives Teams [EMAIL_AD…" at bounding box center [684, 88] width 1369 height 647
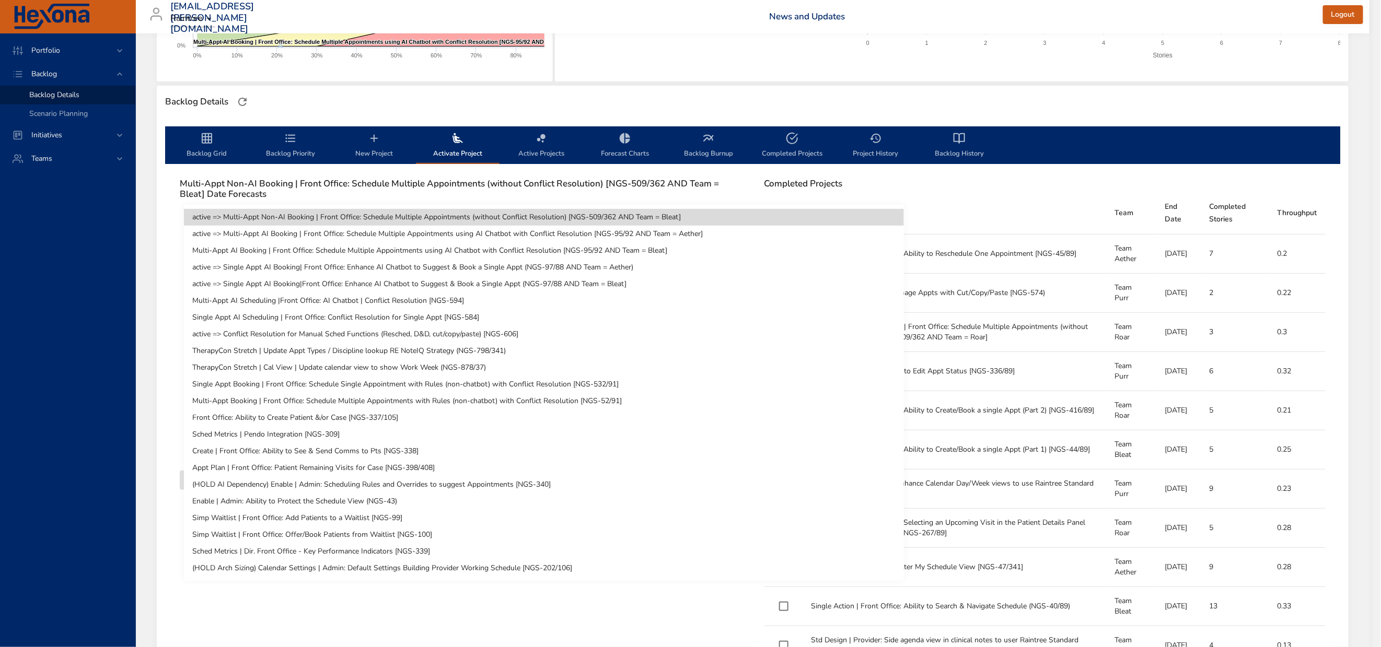
click at [553, 359] on li "TherapyCon Stretch | Update Appt Types / Discipline lookup RE NoteIQ Strategy (…" at bounding box center [544, 351] width 720 height 17
type input "*"
type input "****"
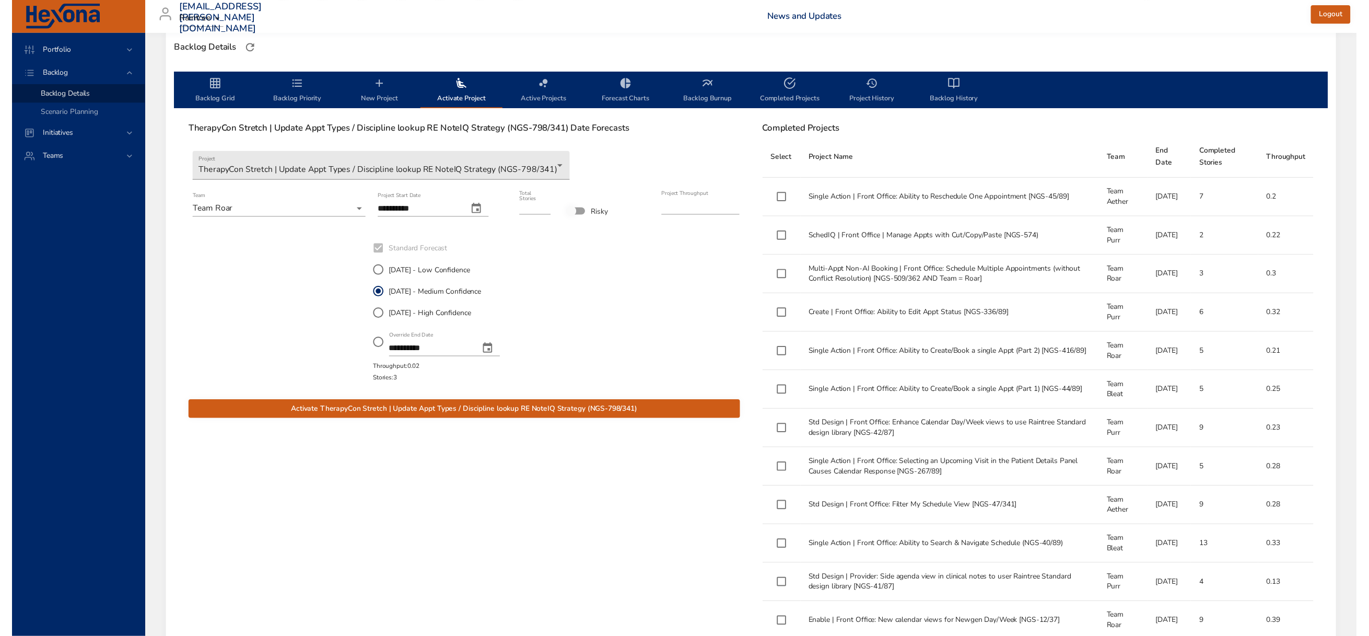
scroll to position [313, 0]
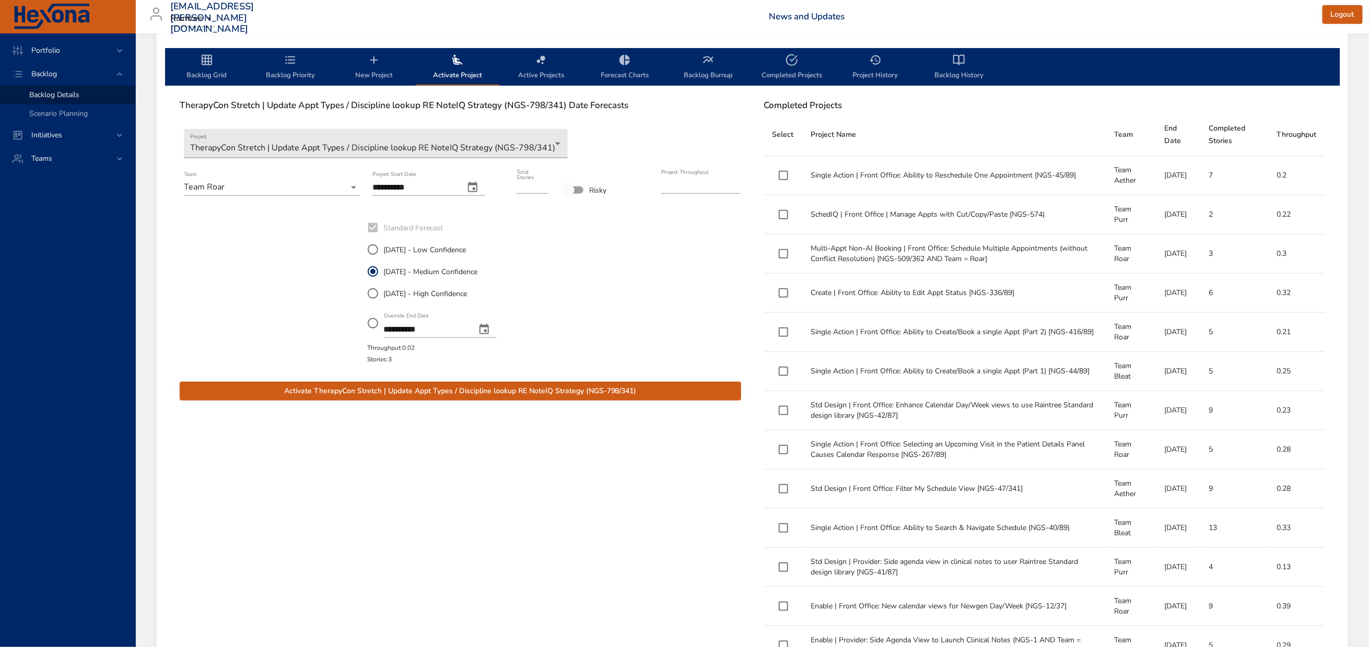
click at [452, 398] on span "Activate TherapyCon Stretch | Update Appt Types / Discipline lookup RE NoteIQ S…" at bounding box center [460, 391] width 545 height 13
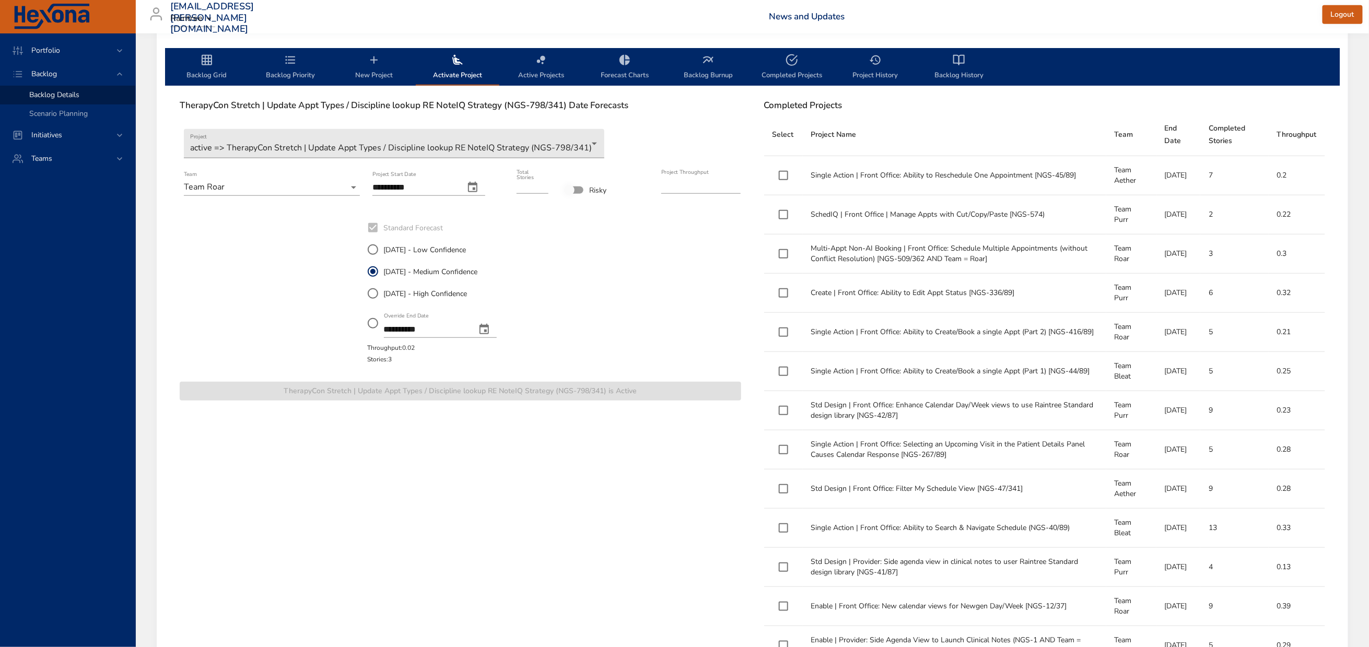
click at [203, 65] on icon "backlog-tab" at bounding box center [207, 60] width 10 height 10
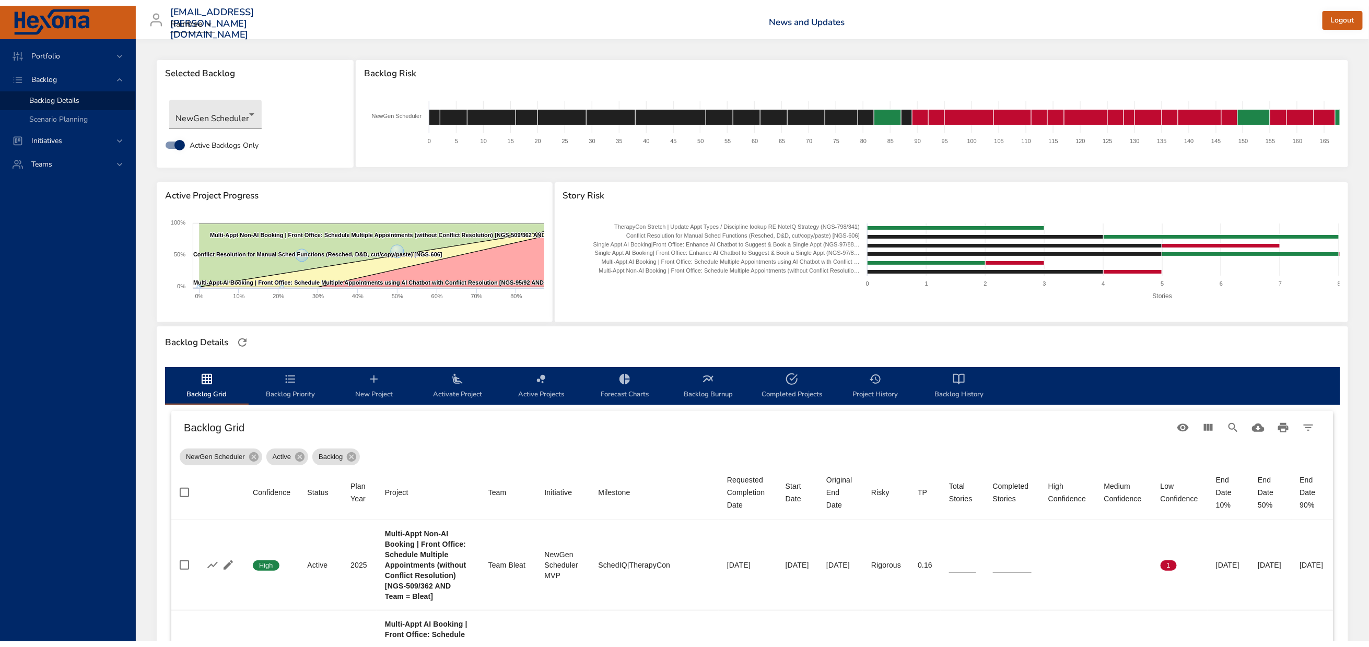
scroll to position [0, 0]
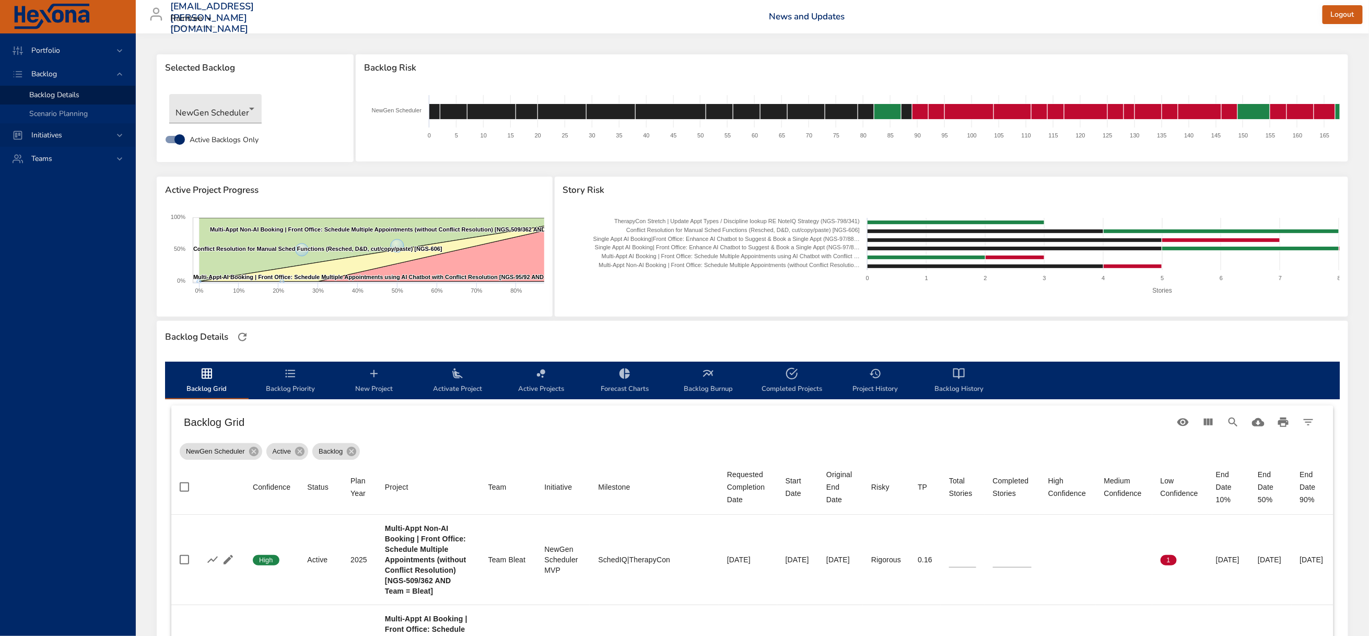
click at [42, 140] on span "Initiatives" at bounding box center [47, 135] width 48 height 10
click at [49, 142] on span "Milestone Details" at bounding box center [57, 137] width 56 height 10
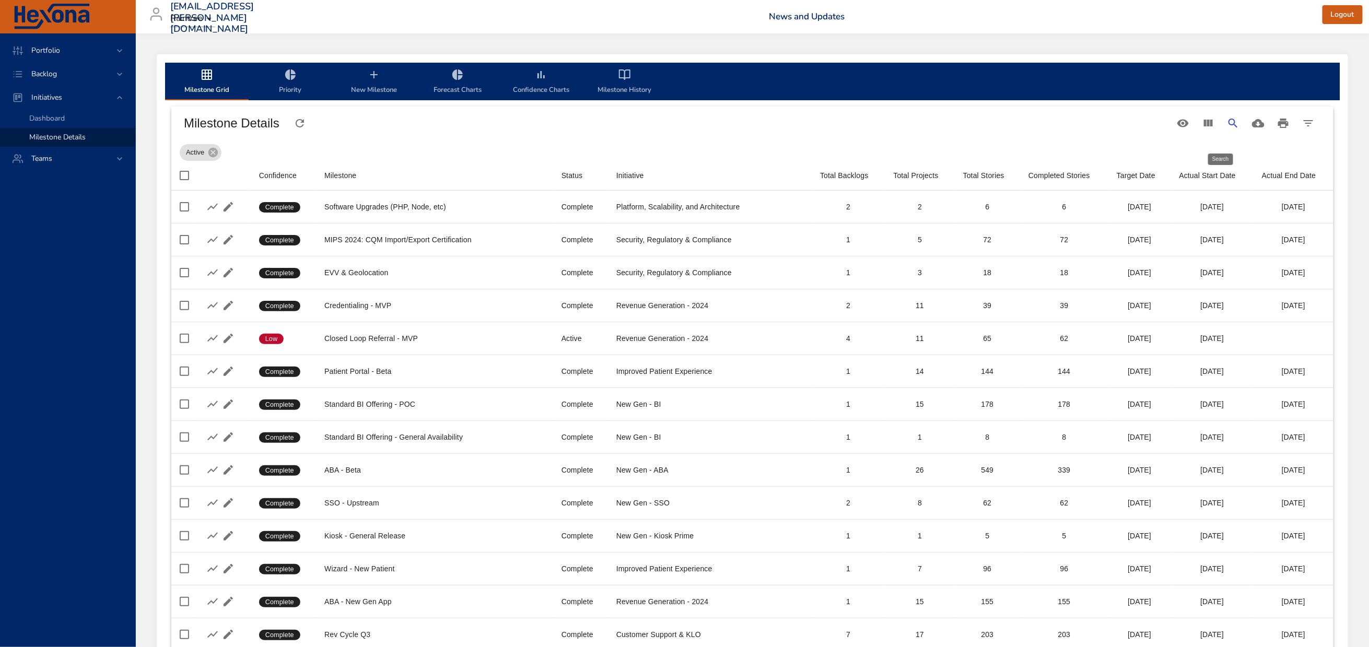
click at [1227, 130] on icon "Search" at bounding box center [1233, 123] width 13 height 13
click at [339, 126] on input "Search" at bounding box center [579, 119] width 756 height 17
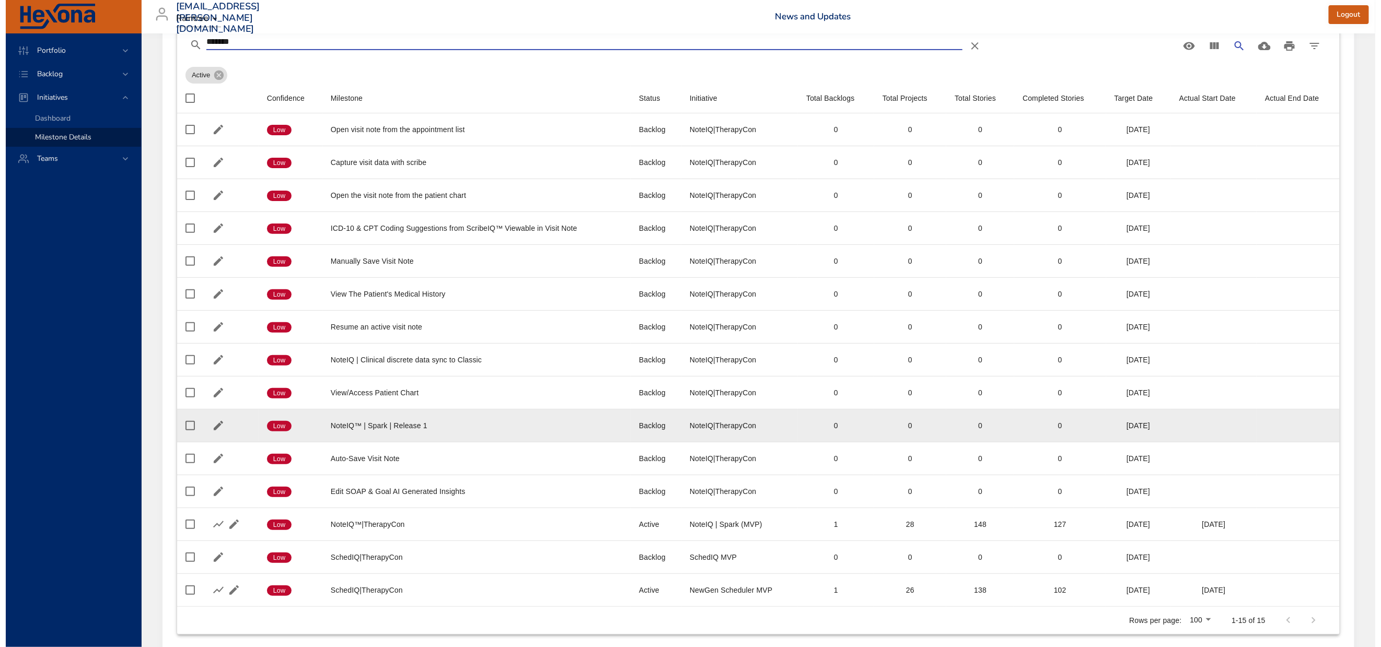
scroll to position [192, 0]
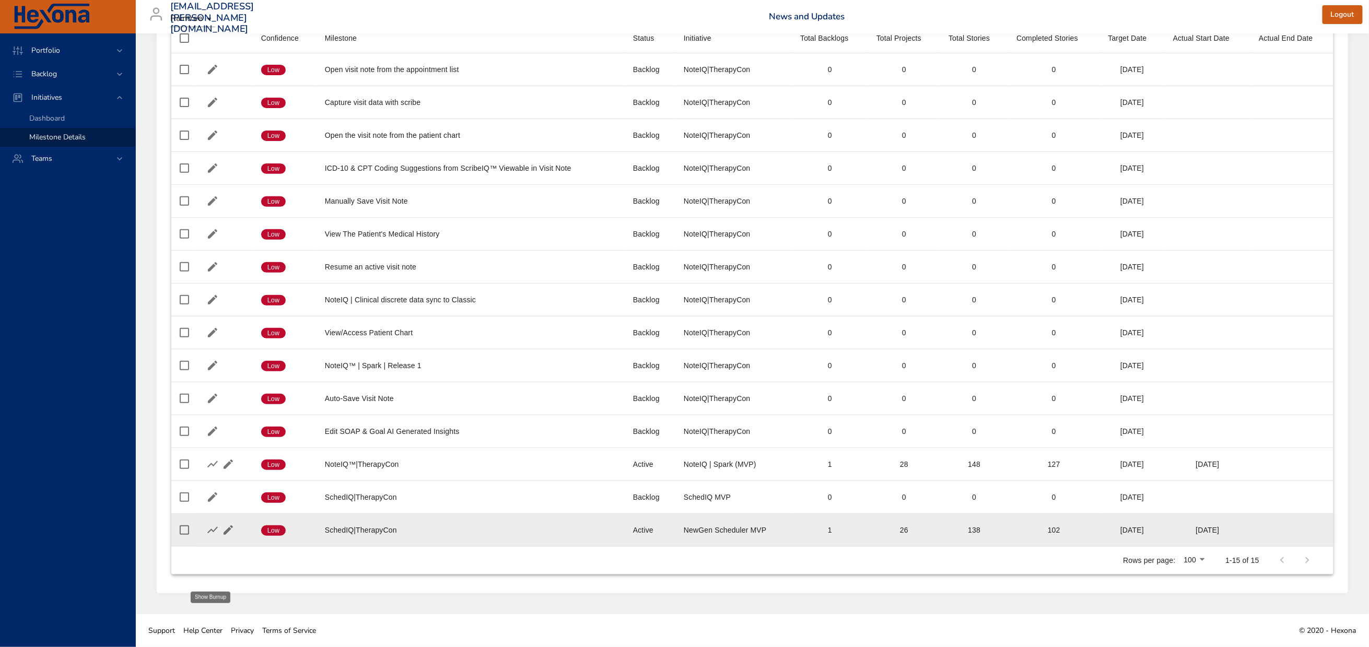
type input "*******"
click at [211, 527] on icon "button" at bounding box center [212, 530] width 10 height 7
